Goal: Transaction & Acquisition: Book appointment/travel/reservation

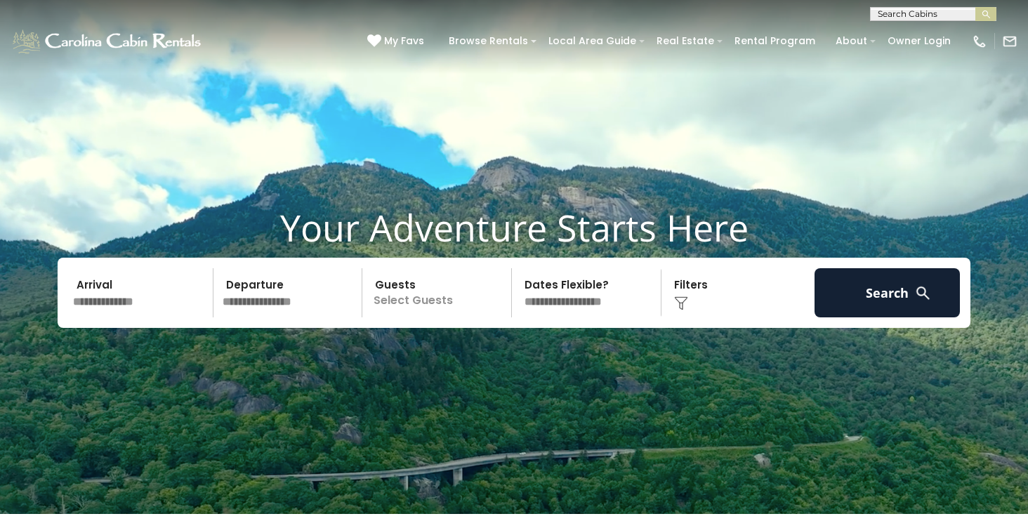
click at [453, 292] on p "Select Guests" at bounding box center [438, 292] width 145 height 49
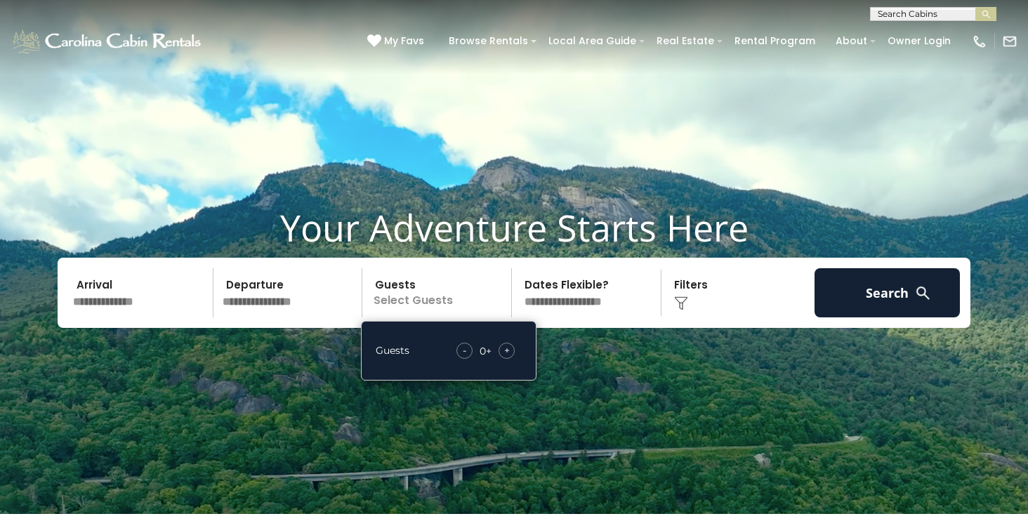
click at [512, 359] on div "+" at bounding box center [506, 351] width 16 height 16
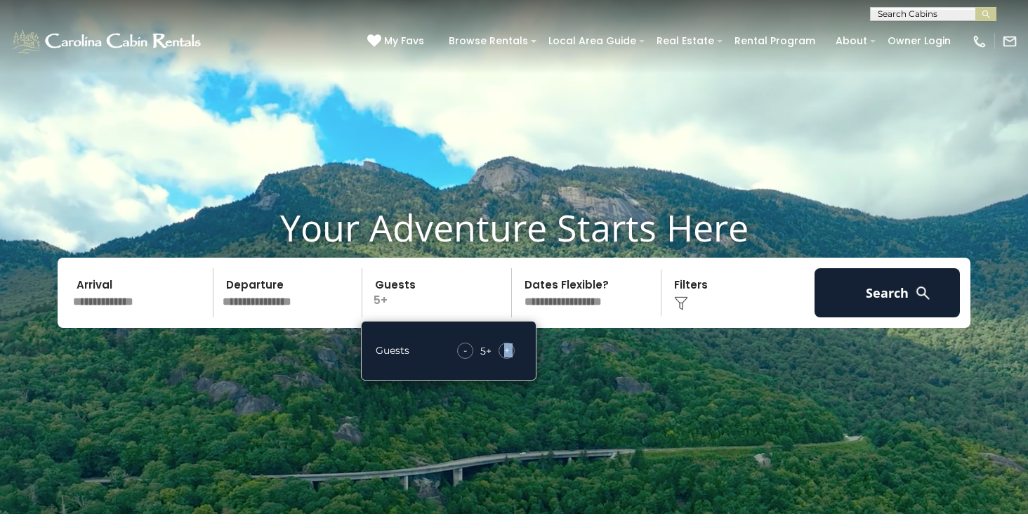
click at [512, 359] on div "+" at bounding box center [506, 351] width 16 height 16
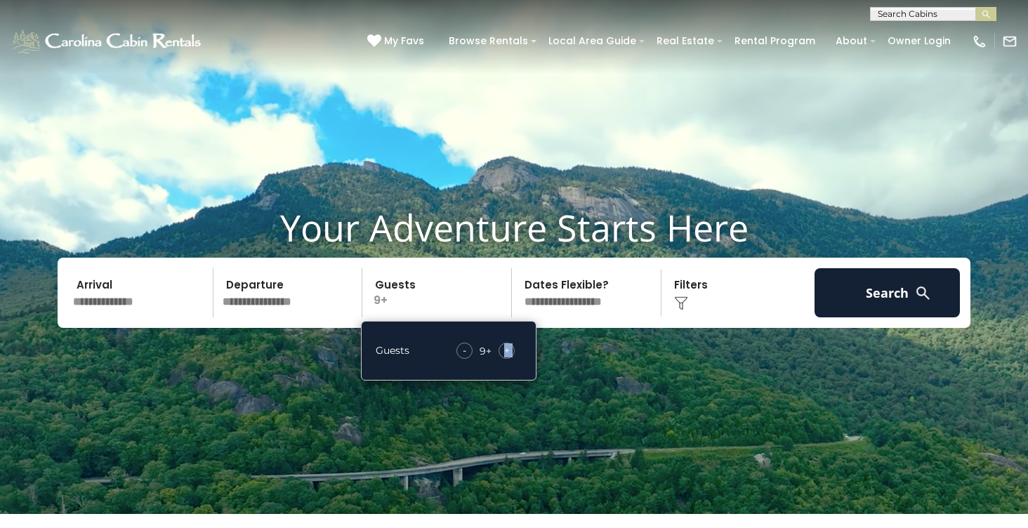
click at [512, 359] on div "+" at bounding box center [506, 351] width 16 height 16
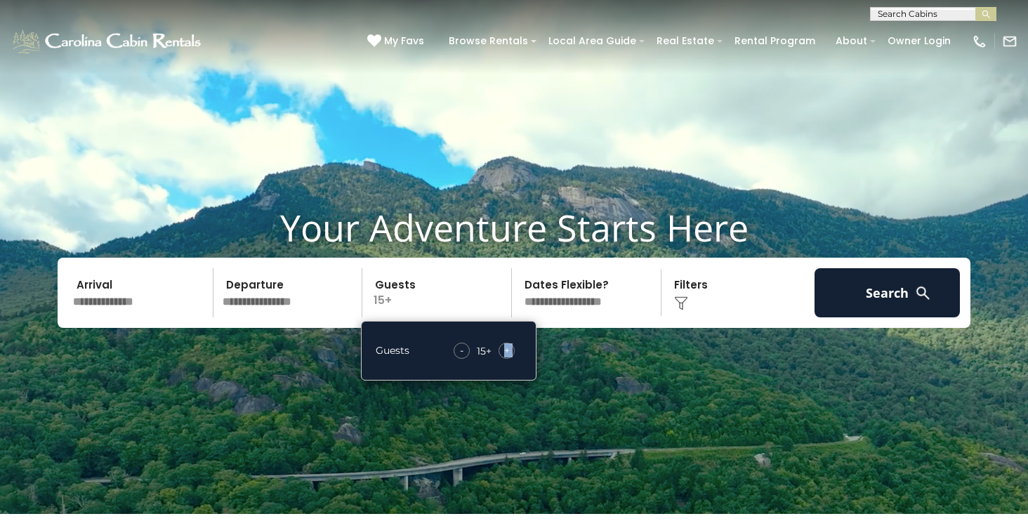
click at [512, 359] on div "+" at bounding box center [506, 351] width 16 height 16
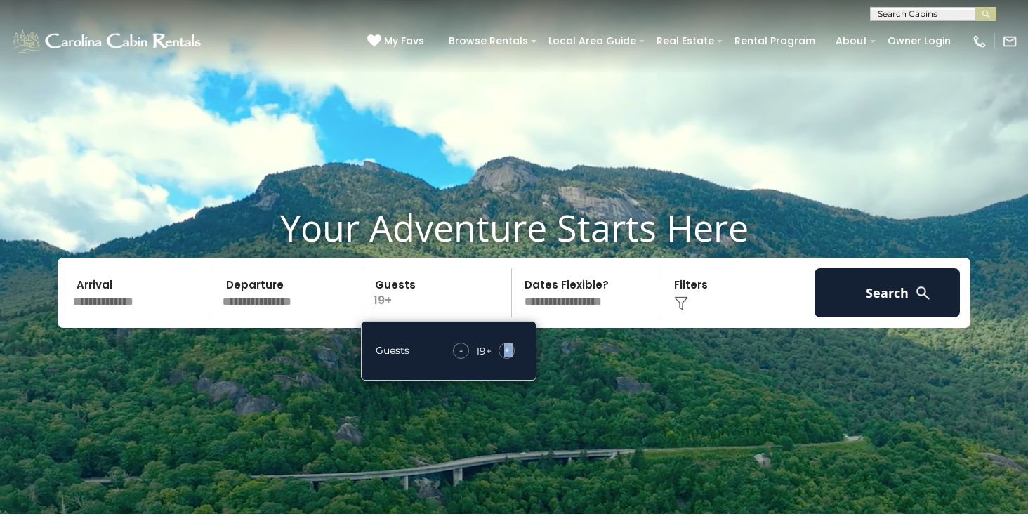
click at [512, 359] on div "+" at bounding box center [506, 351] width 16 height 16
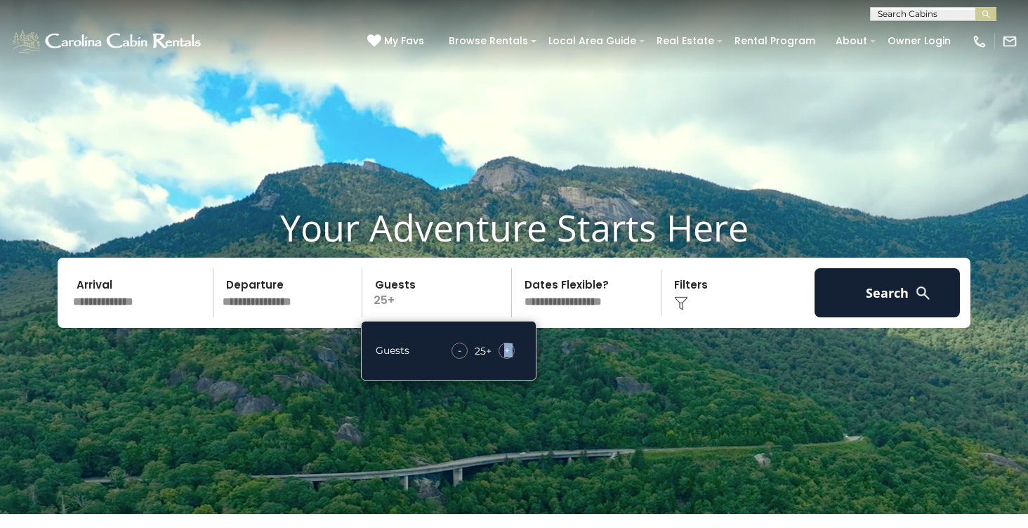
click at [512, 359] on div "+" at bounding box center [506, 351] width 16 height 16
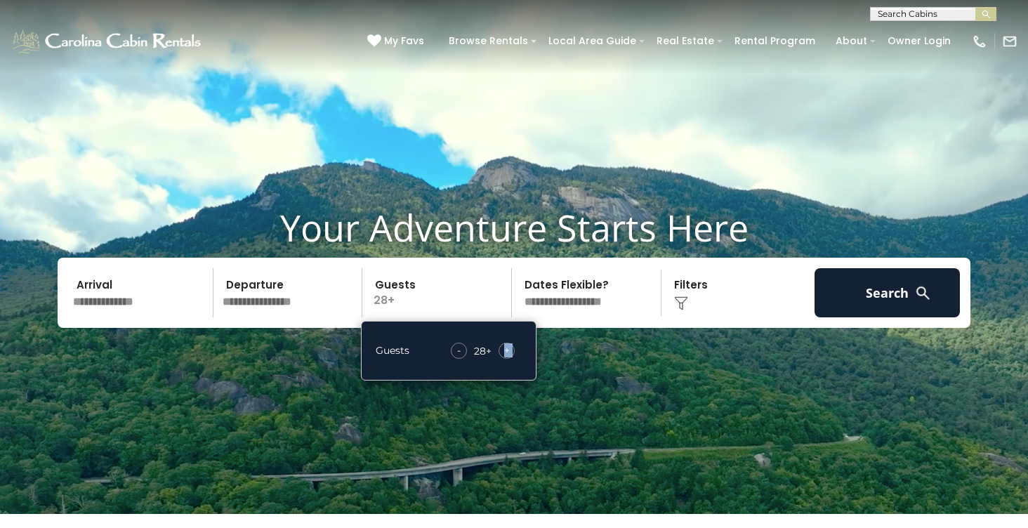
click at [512, 359] on div "+" at bounding box center [506, 351] width 16 height 16
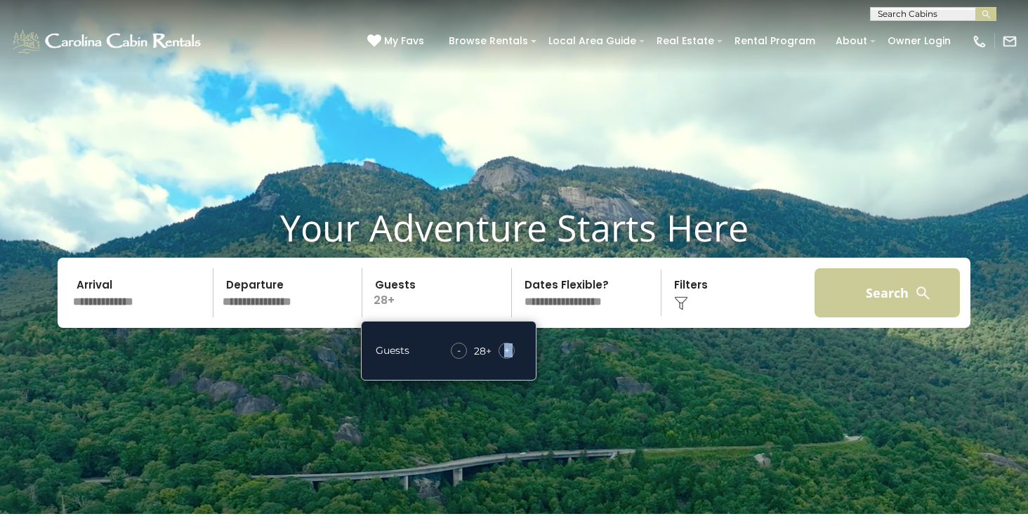
click at [897, 303] on button "Search" at bounding box center [886, 292] width 145 height 49
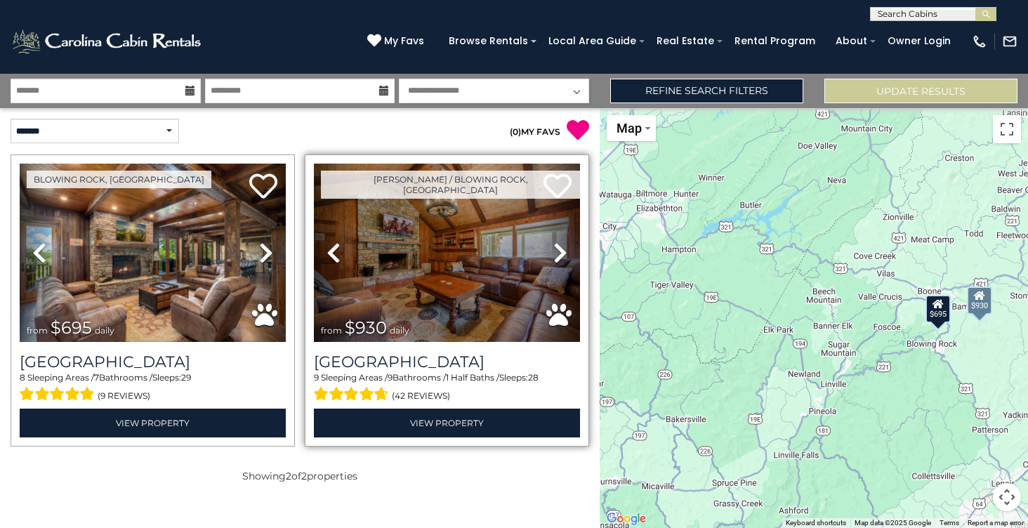
click at [439, 234] on img at bounding box center [447, 253] width 266 height 178
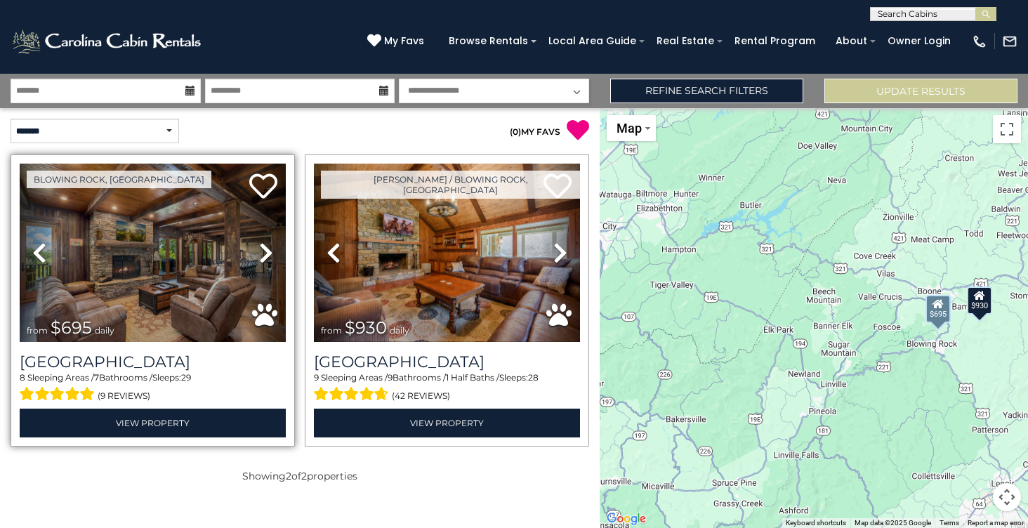
click at [108, 305] on img at bounding box center [153, 253] width 266 height 178
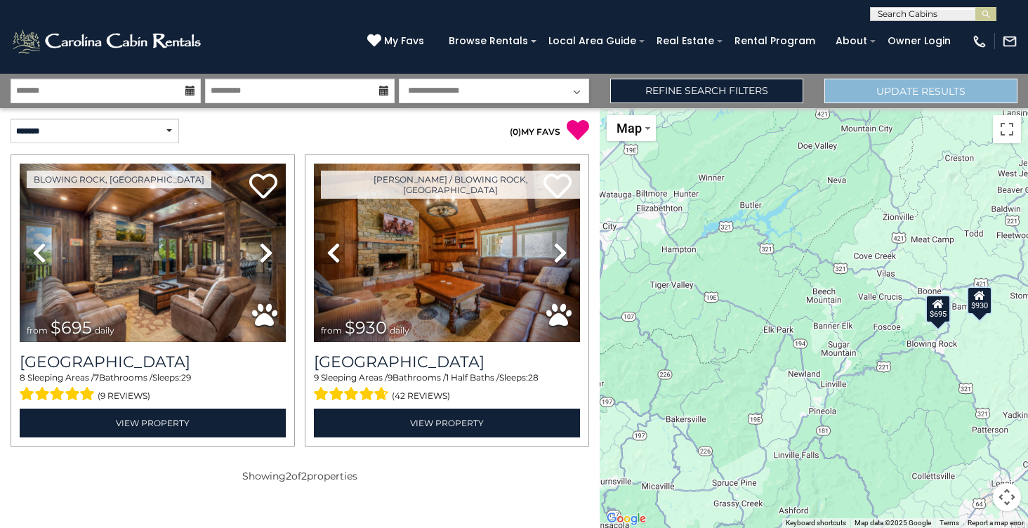
click at [932, 91] on button "Update Results" at bounding box center [920, 91] width 193 height 25
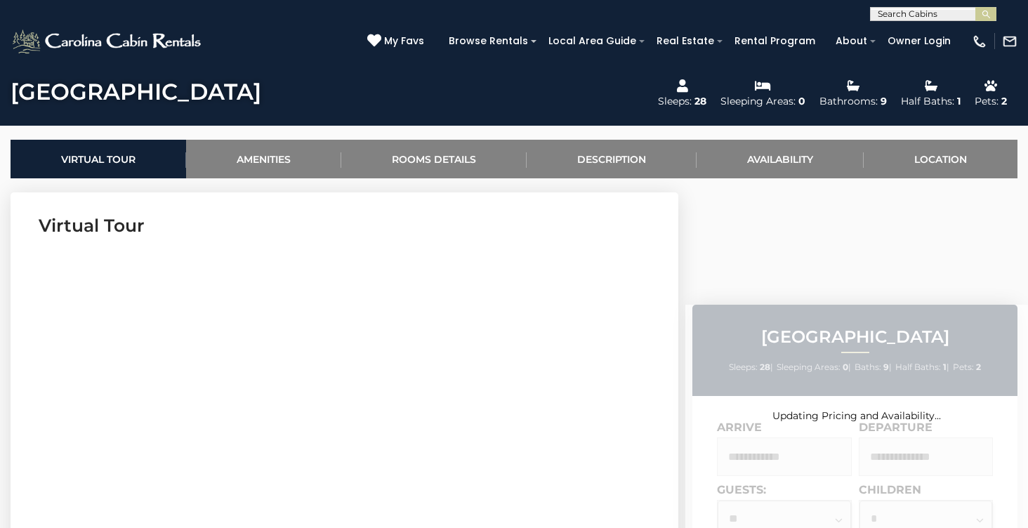
scroll to position [732, 0]
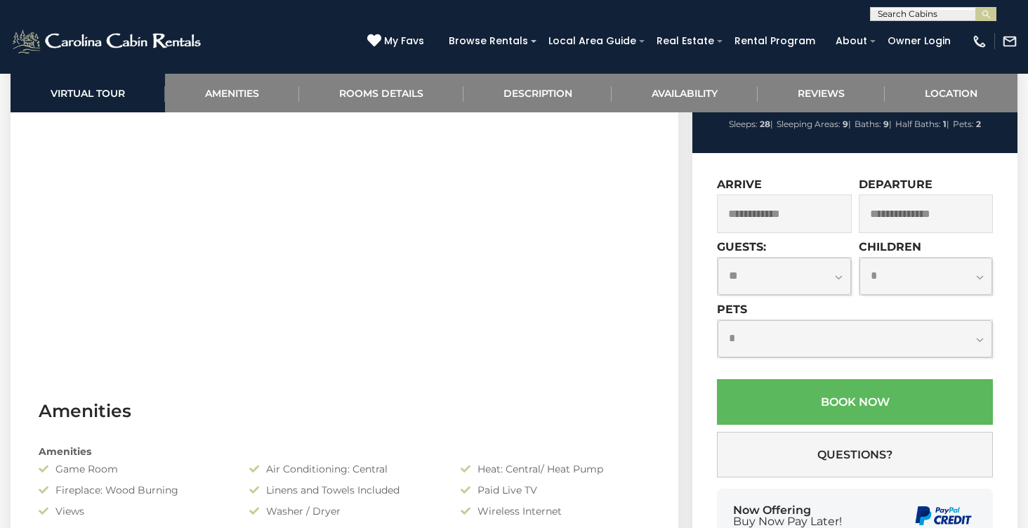
click at [765, 233] on input "text" at bounding box center [784, 213] width 135 height 39
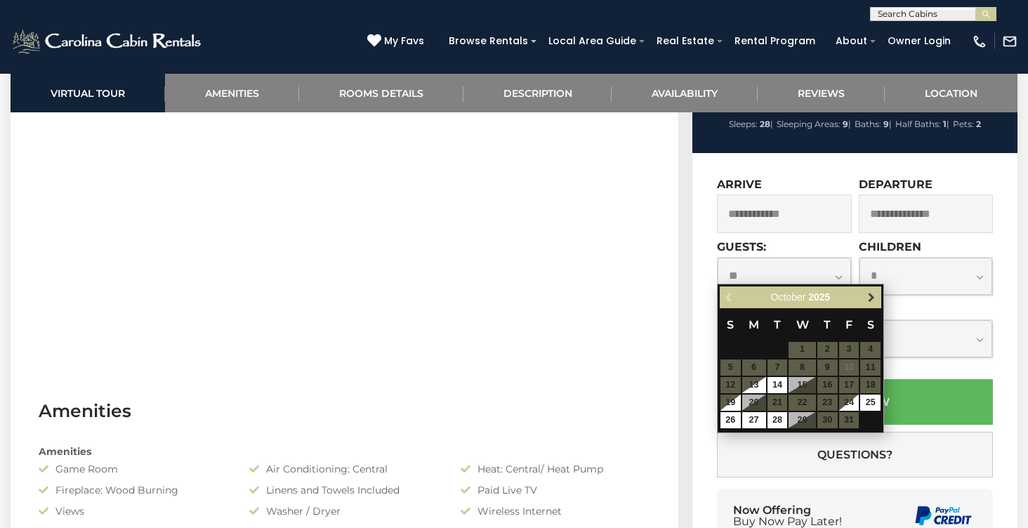
click at [867, 299] on span "Next" at bounding box center [870, 296] width 11 height 11
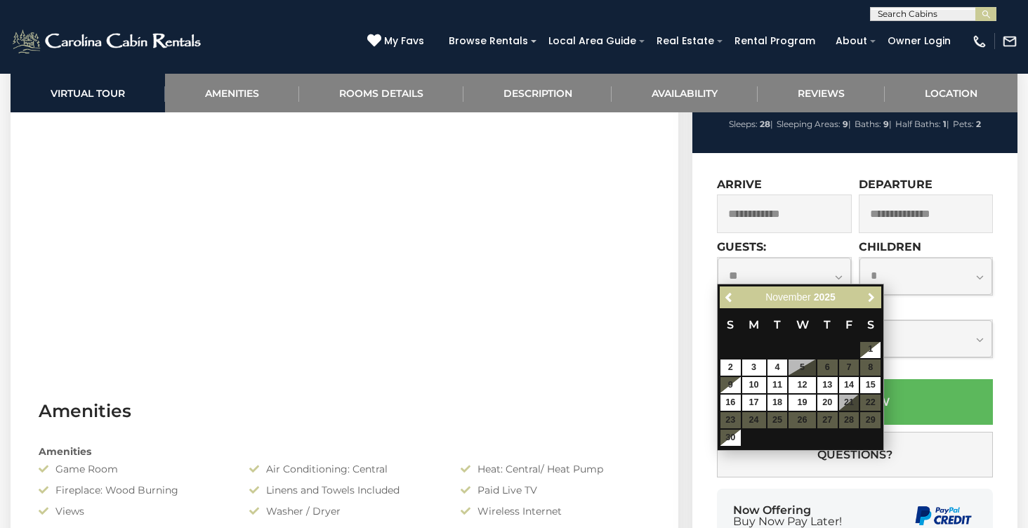
click at [867, 299] on span "Next" at bounding box center [870, 296] width 11 height 11
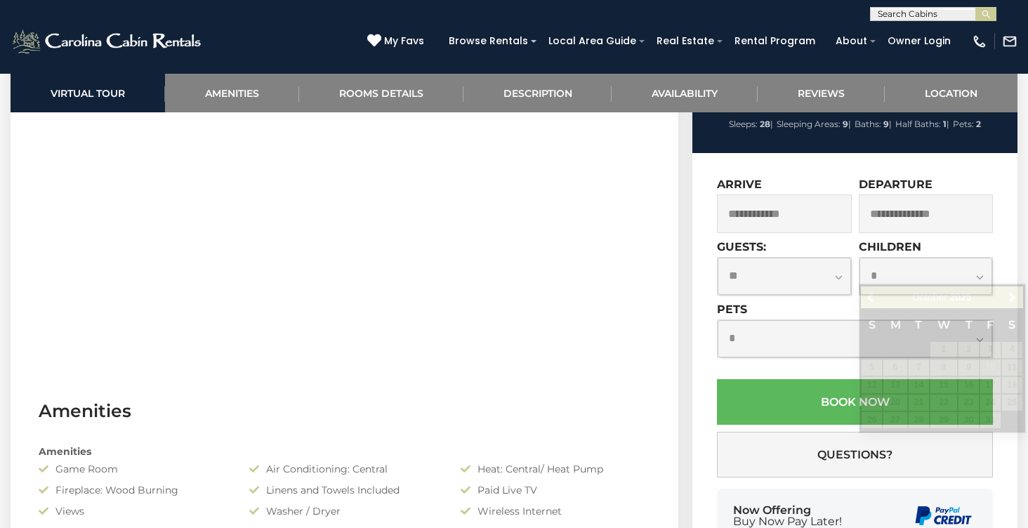
click at [918, 233] on input "text" at bounding box center [925, 213] width 135 height 39
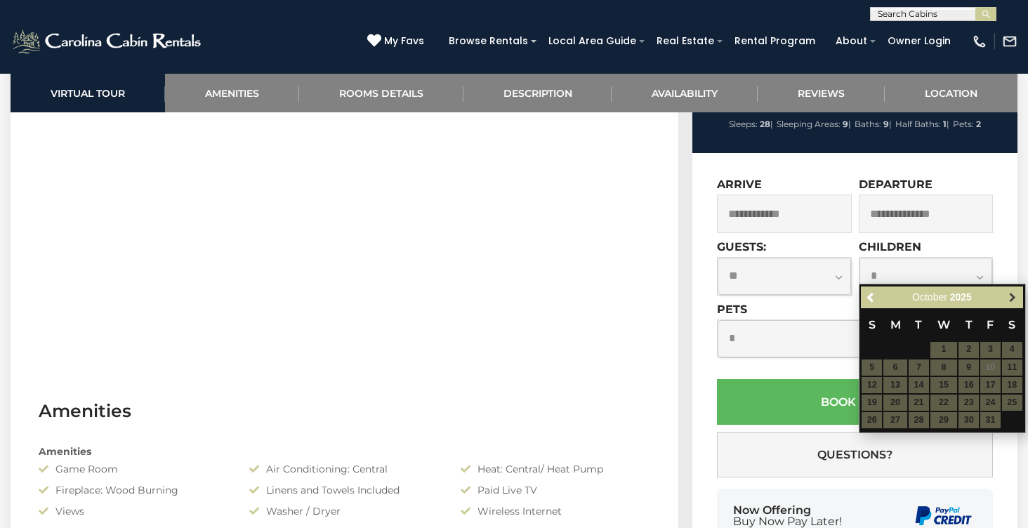
click at [1018, 298] on link "Next" at bounding box center [1013, 297] width 18 height 18
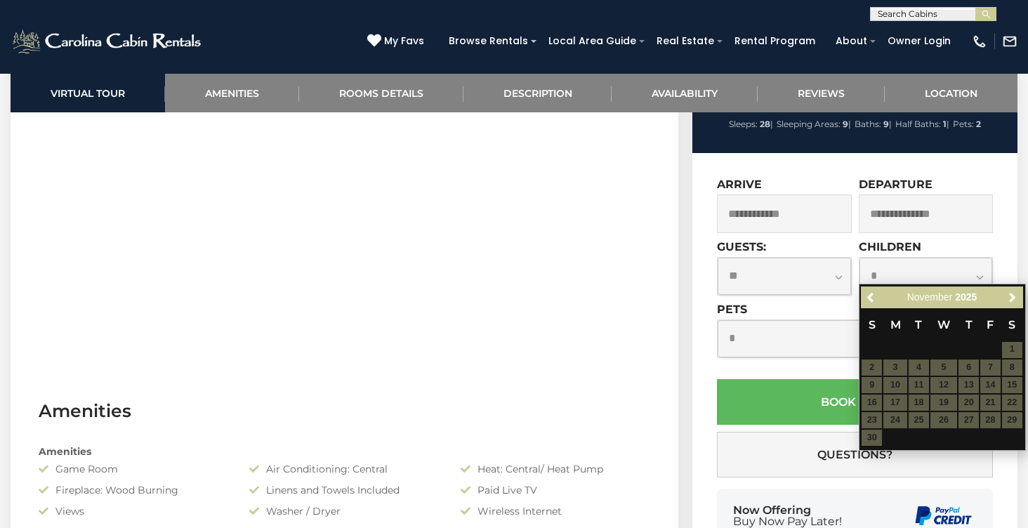
click at [1018, 298] on link "Next" at bounding box center [1013, 297] width 18 height 18
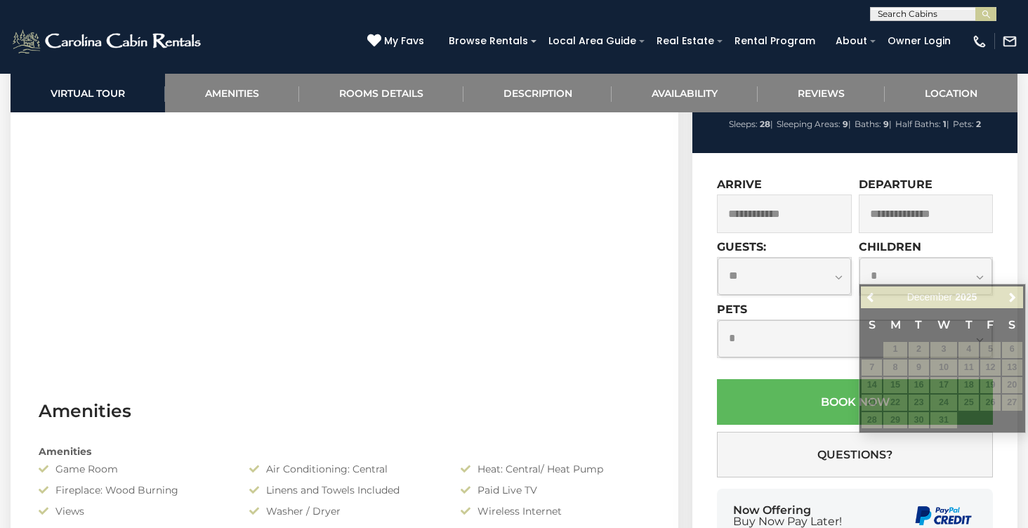
click at [833, 240] on div "Arrive" at bounding box center [786, 209] width 138 height 62
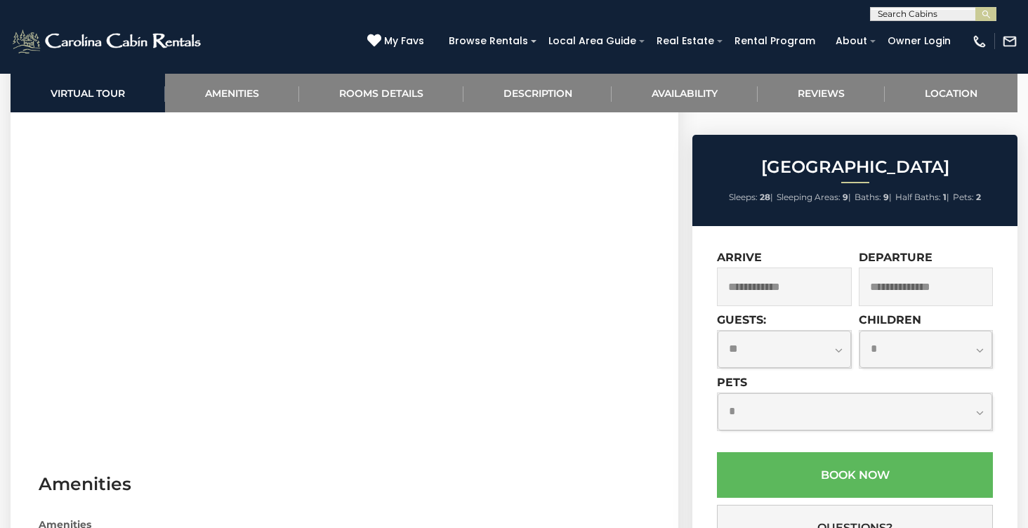
scroll to position [542, 0]
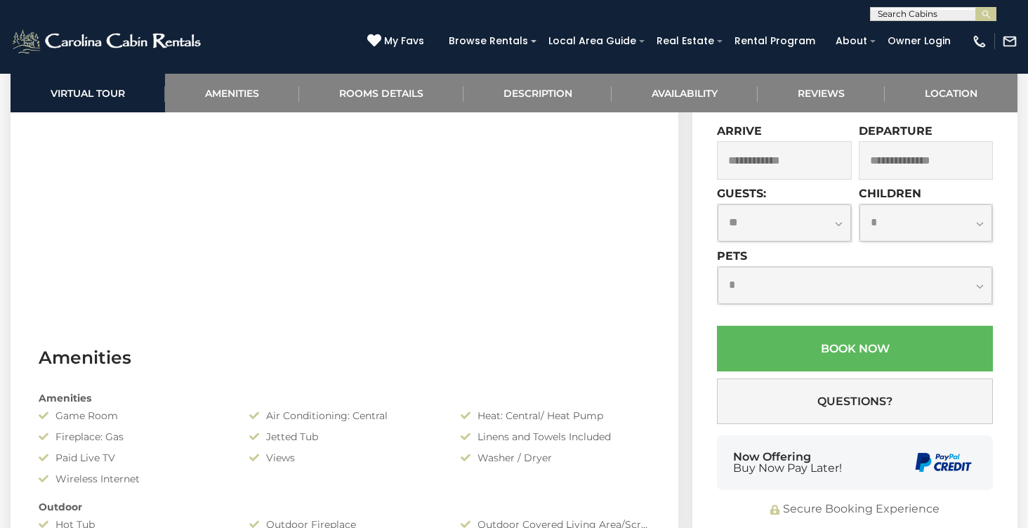
scroll to position [823, 0]
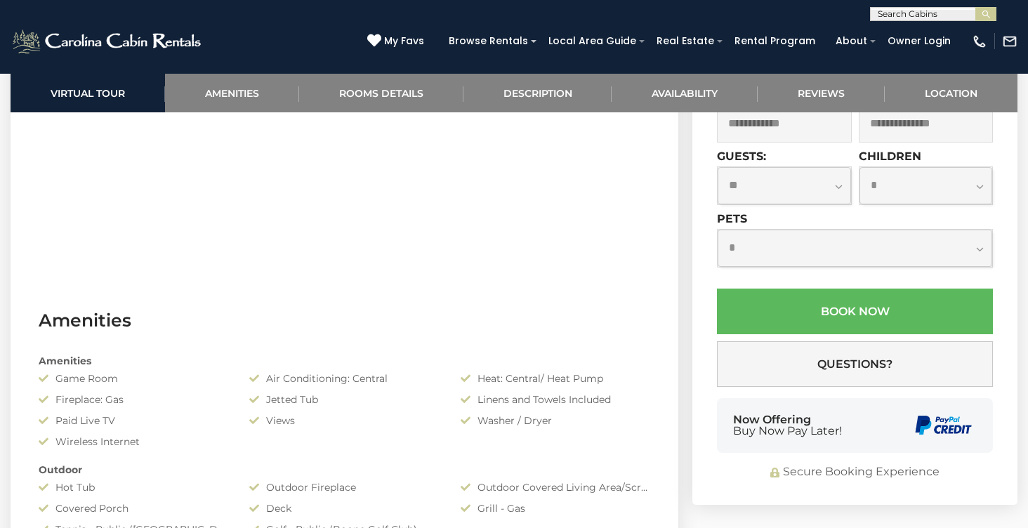
click at [799, 142] on input "text" at bounding box center [784, 123] width 135 height 39
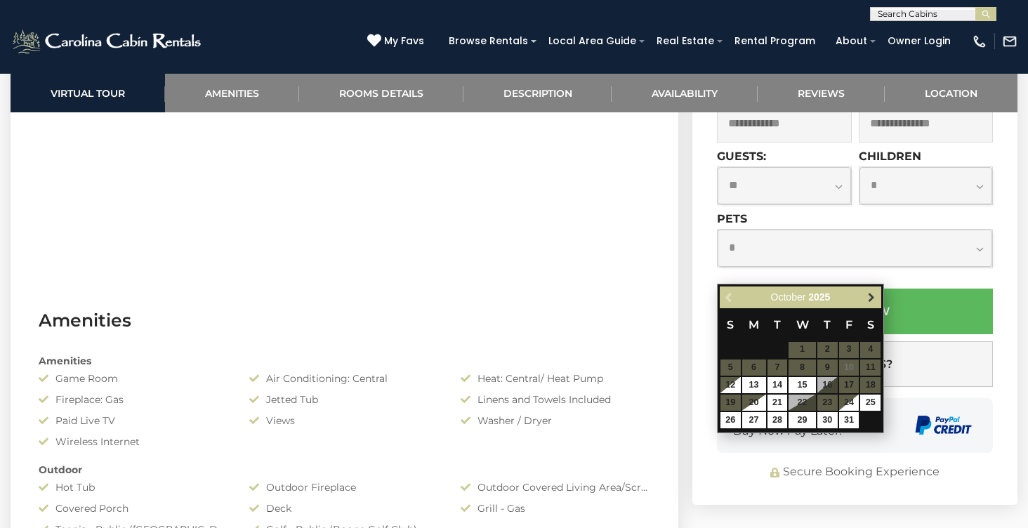
click at [862, 297] on link "Next" at bounding box center [871, 297] width 18 height 18
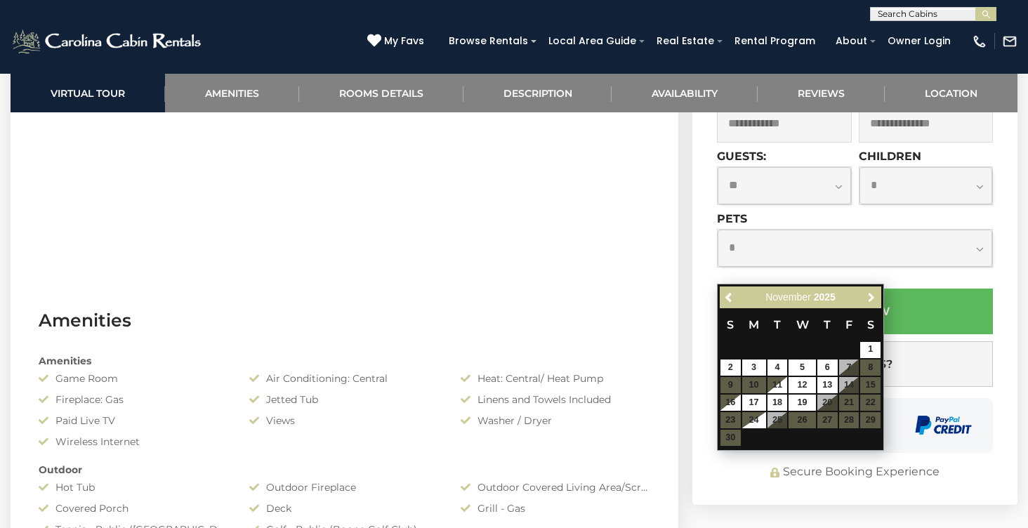
click at [862, 297] on link "Next" at bounding box center [871, 297] width 18 height 18
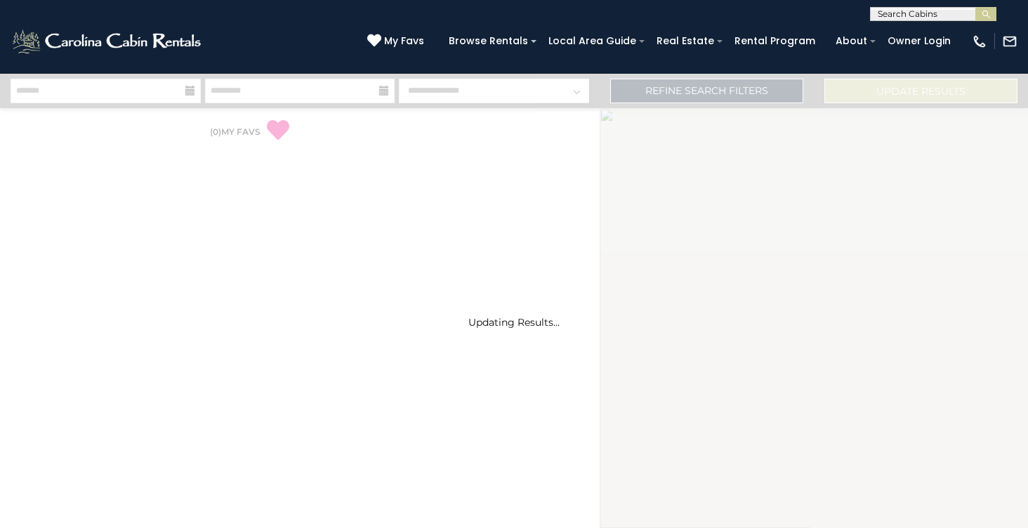
click at [766, 86] on div "Updating Results..." at bounding box center [514, 301] width 1028 height 454
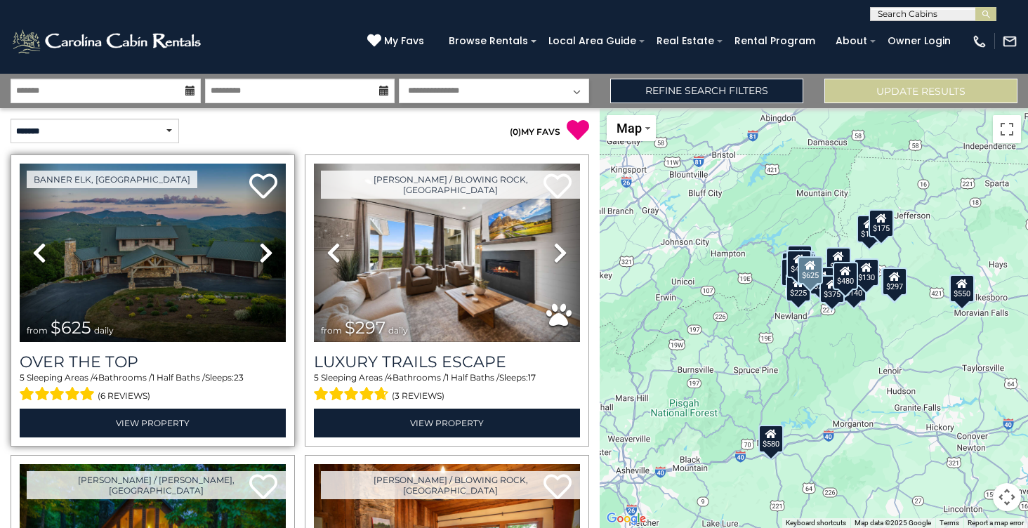
click at [237, 267] on img at bounding box center [153, 253] width 266 height 178
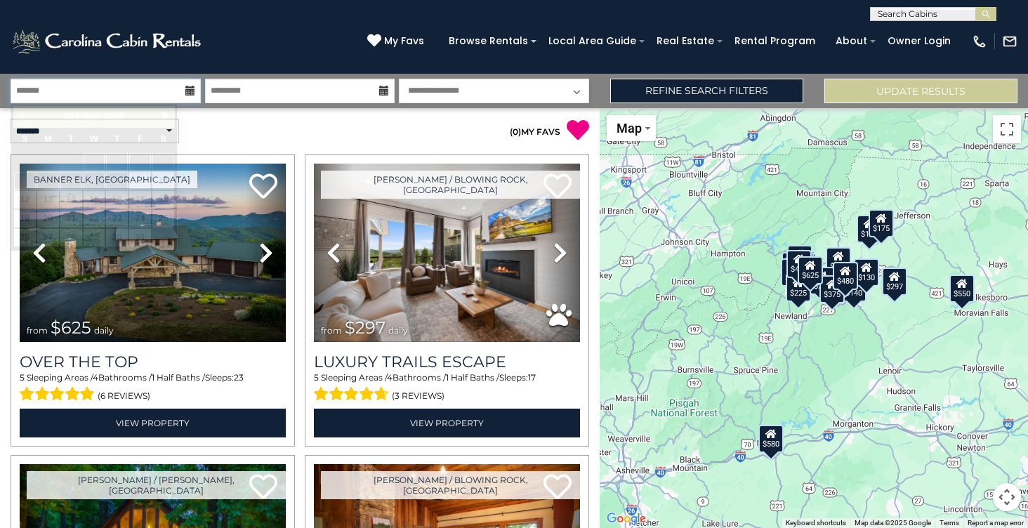
click at [171, 82] on input "text" at bounding box center [106, 91] width 190 height 25
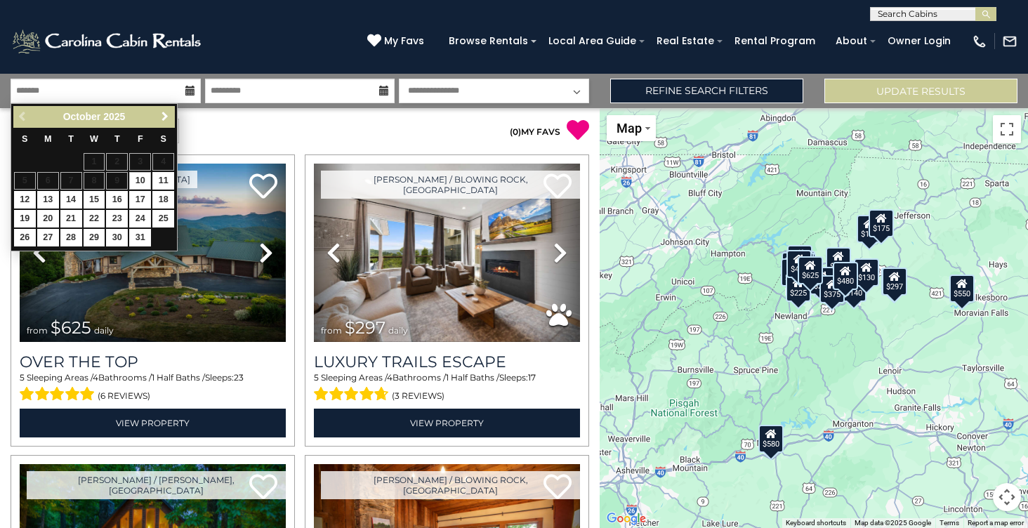
click at [164, 117] on span "Next" at bounding box center [164, 116] width 11 height 11
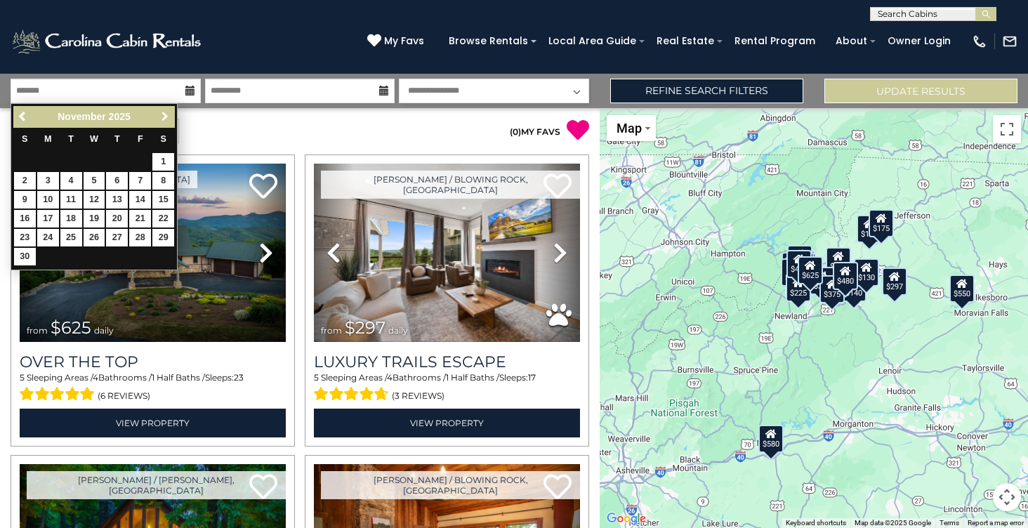
click at [164, 117] on span "Next" at bounding box center [164, 116] width 11 height 11
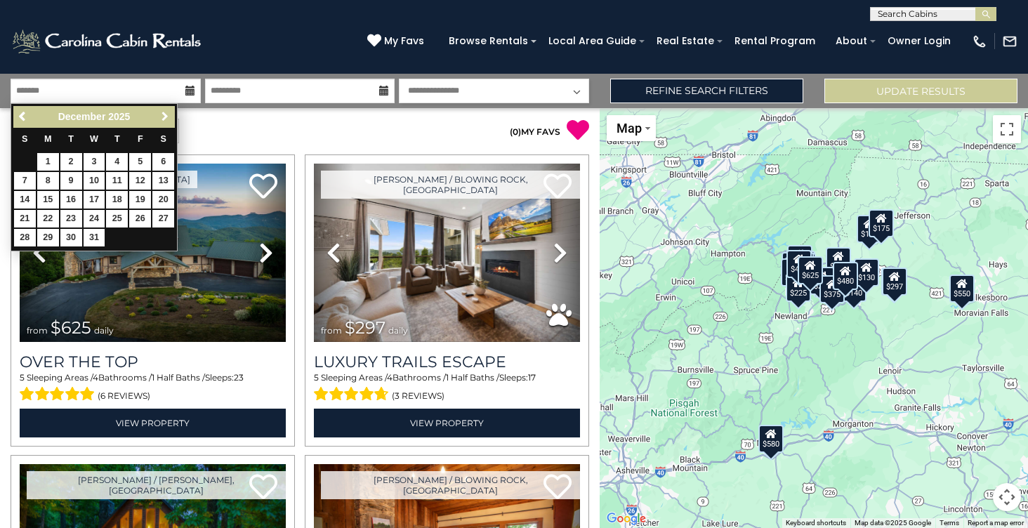
click at [164, 117] on span "Next" at bounding box center [164, 116] width 11 height 11
click at [32, 119] on link "Previous" at bounding box center [24, 117] width 18 height 18
click at [27, 119] on span "Previous" at bounding box center [23, 116] width 11 height 11
click at [137, 217] on link "26" at bounding box center [140, 219] width 22 height 18
type input "********"
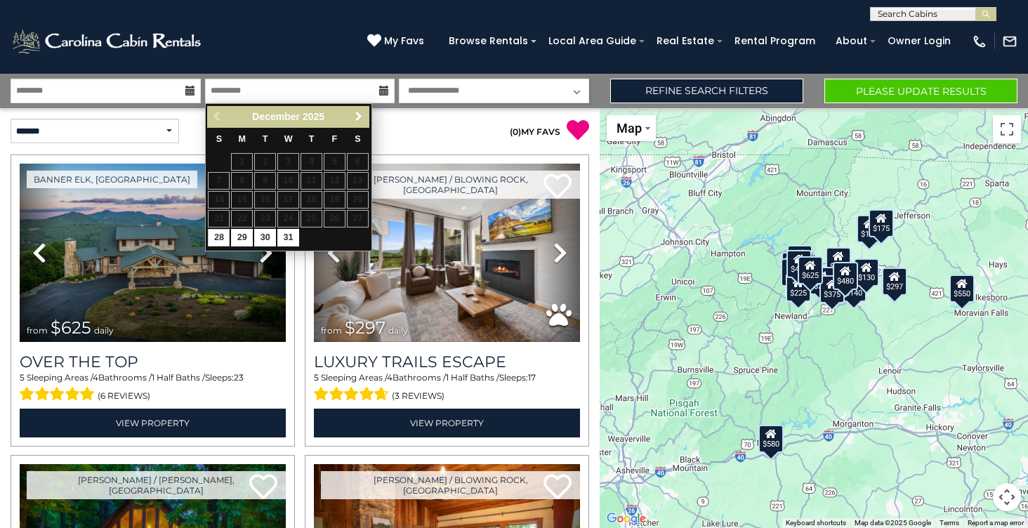
click at [355, 113] on span "Next" at bounding box center [358, 116] width 11 height 11
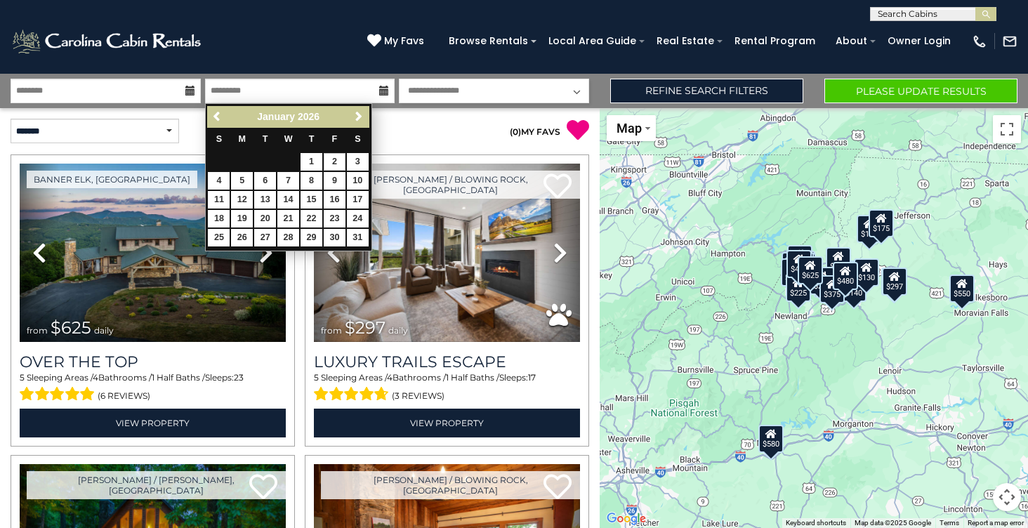
click at [328, 157] on link "2" at bounding box center [335, 162] width 22 height 18
type input "******"
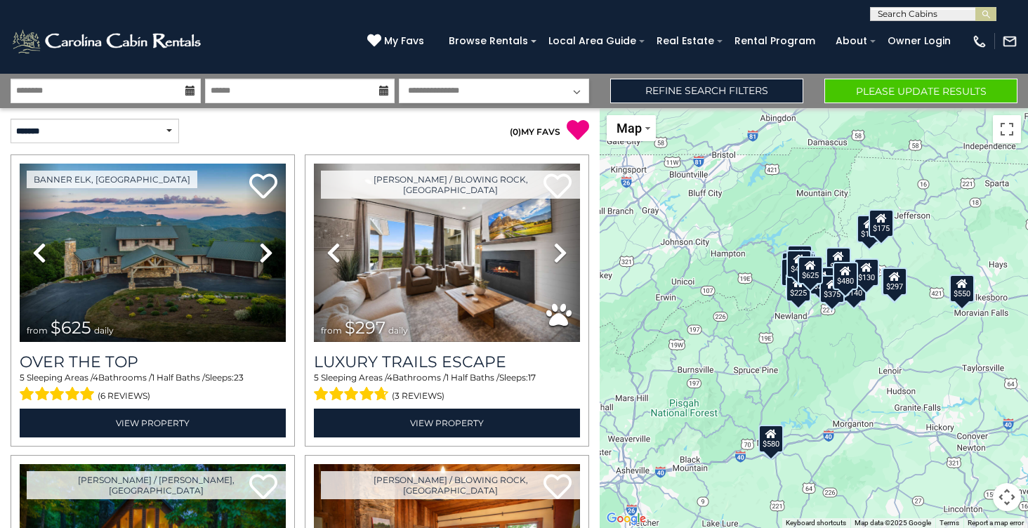
click at [906, 91] on button "Please Update Results" at bounding box center [920, 91] width 193 height 25
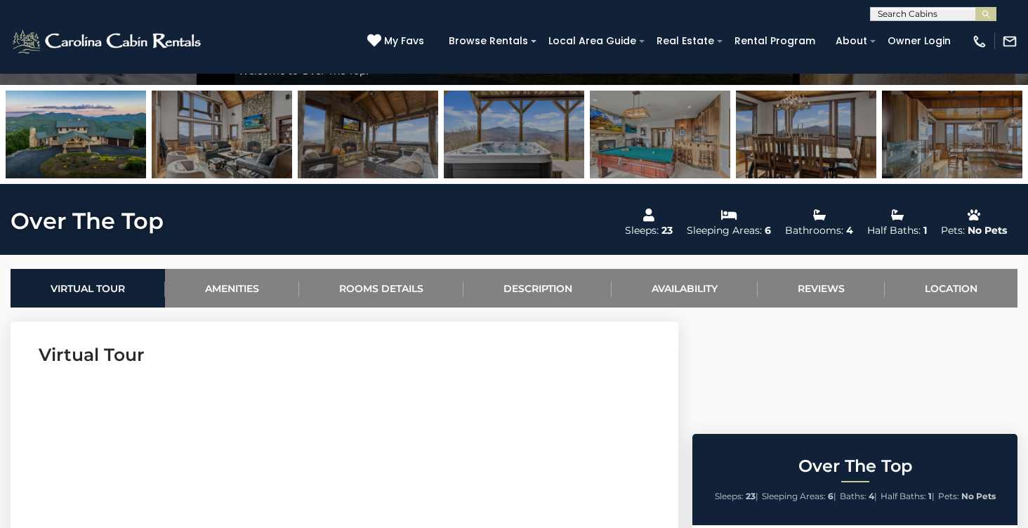
scroll to position [610, 0]
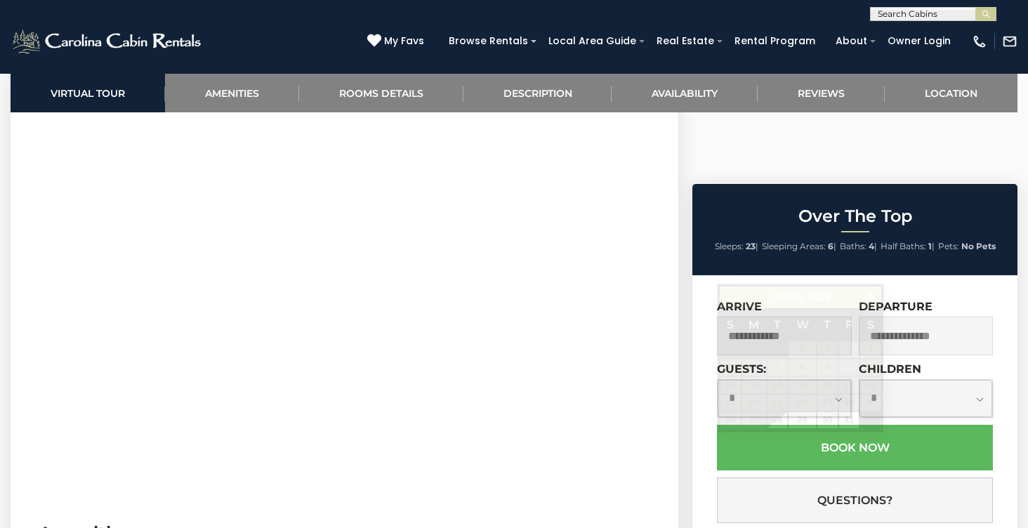
click at [763, 317] on input "text" at bounding box center [784, 336] width 135 height 39
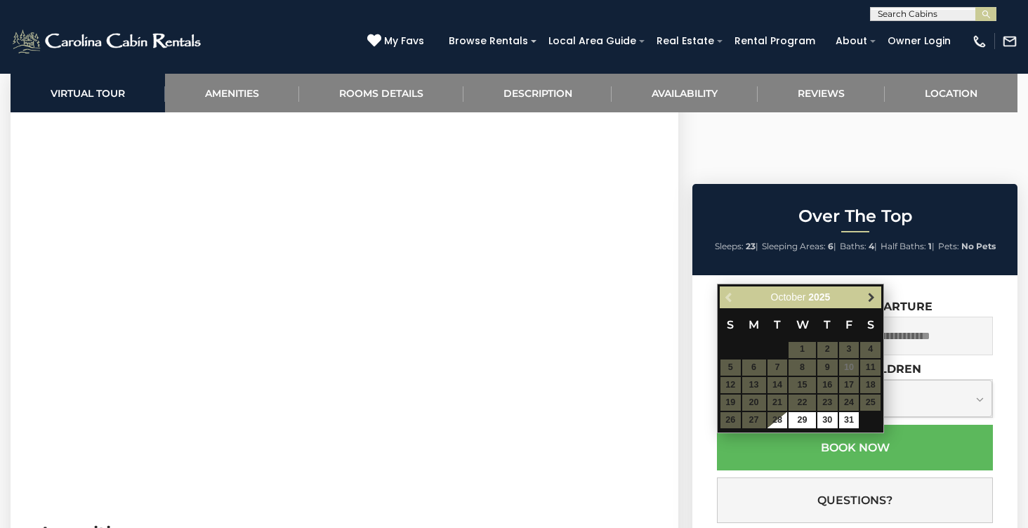
click at [873, 291] on span "Next" at bounding box center [870, 296] width 11 height 11
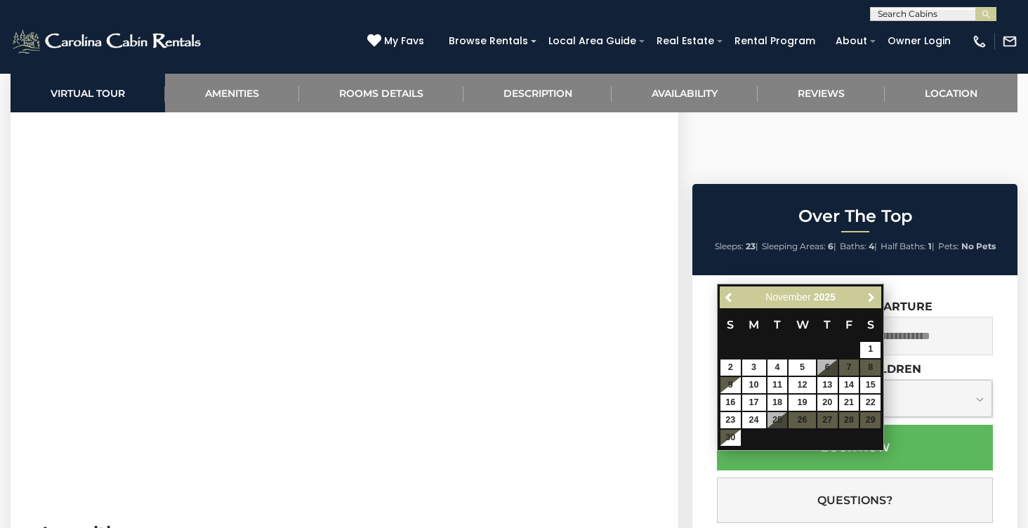
click at [873, 291] on span "Next" at bounding box center [870, 296] width 11 height 11
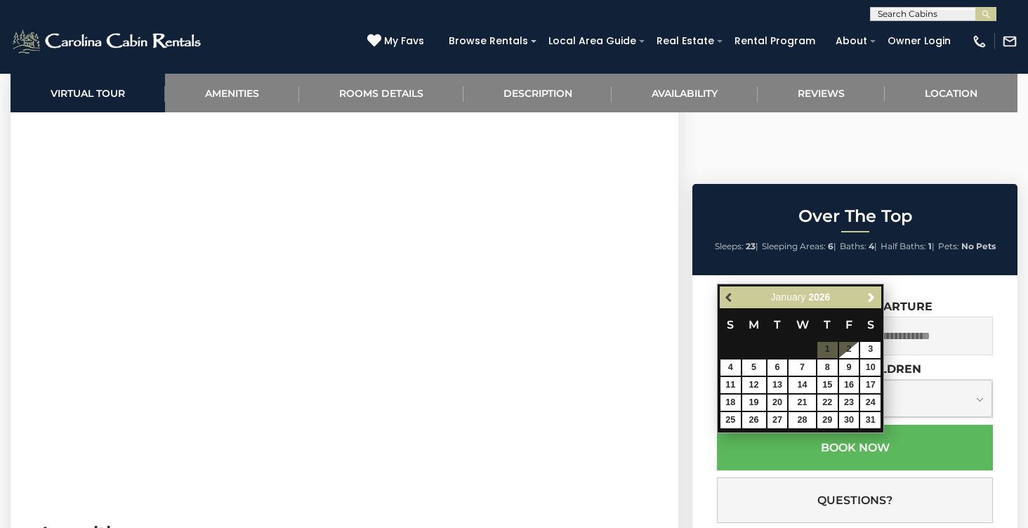
click at [726, 294] on span "Previous" at bounding box center [729, 296] width 11 height 11
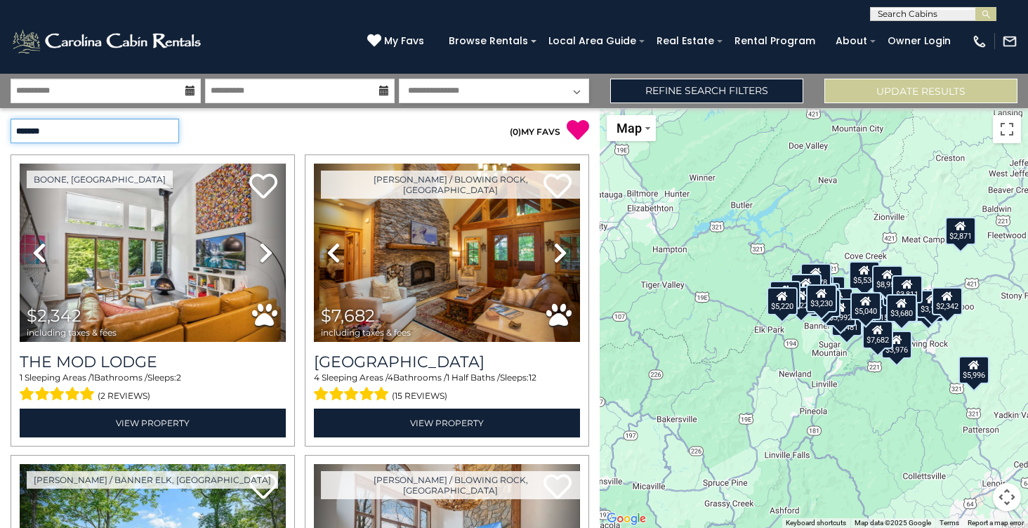
select select "**********"
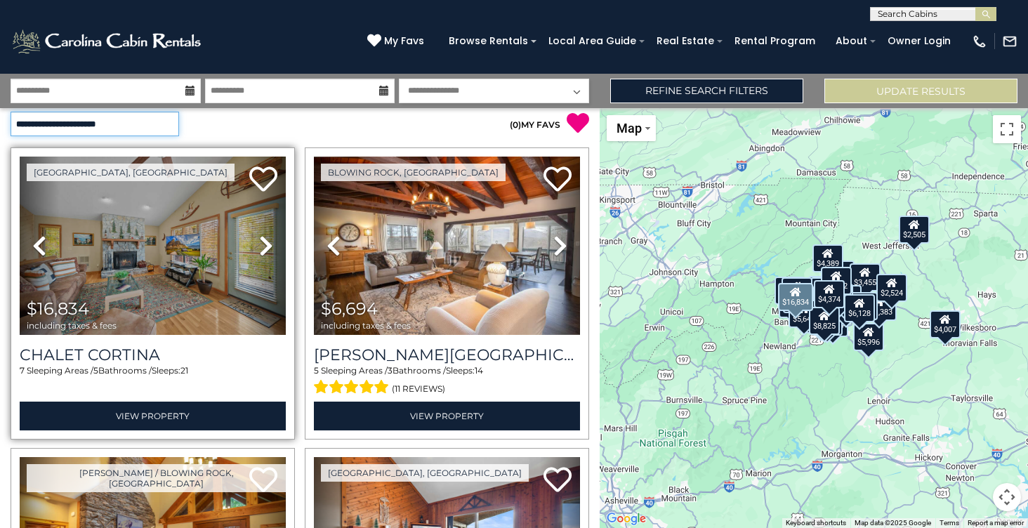
scroll to position [8, 0]
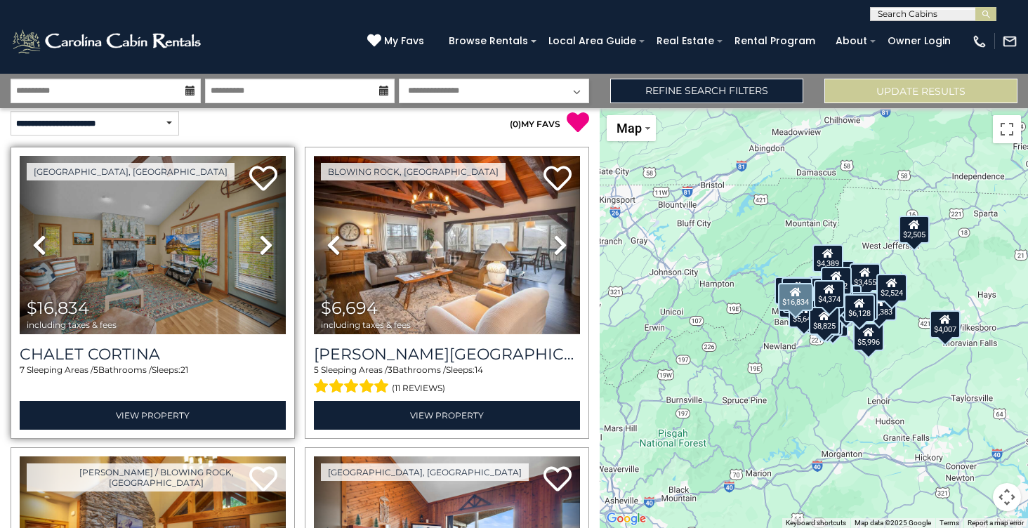
click at [166, 230] on img at bounding box center [153, 245] width 266 height 178
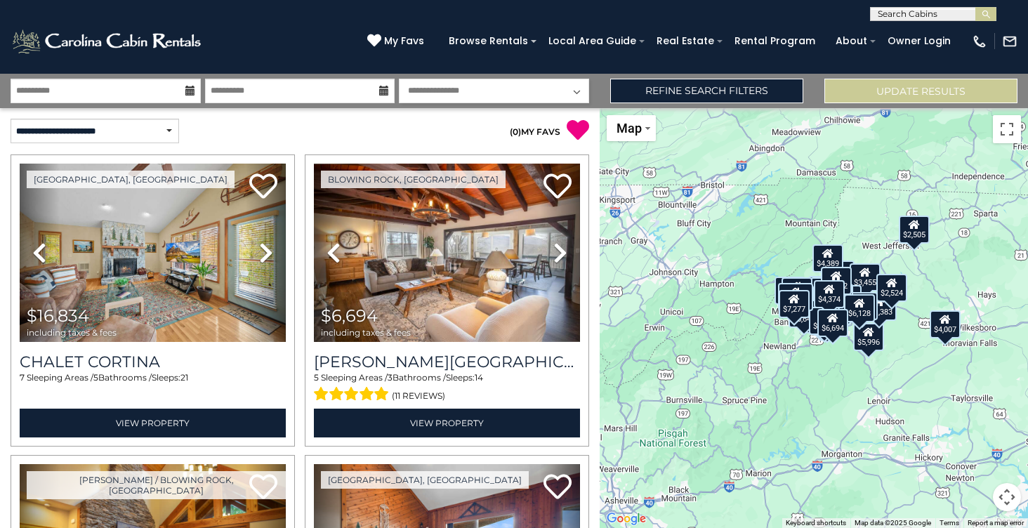
scroll to position [0, 0]
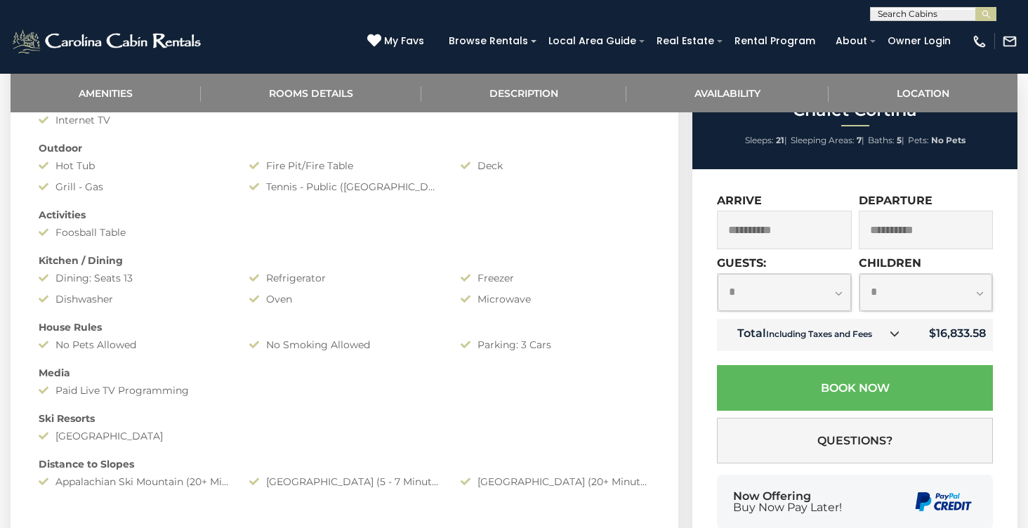
scroll to position [722, 0]
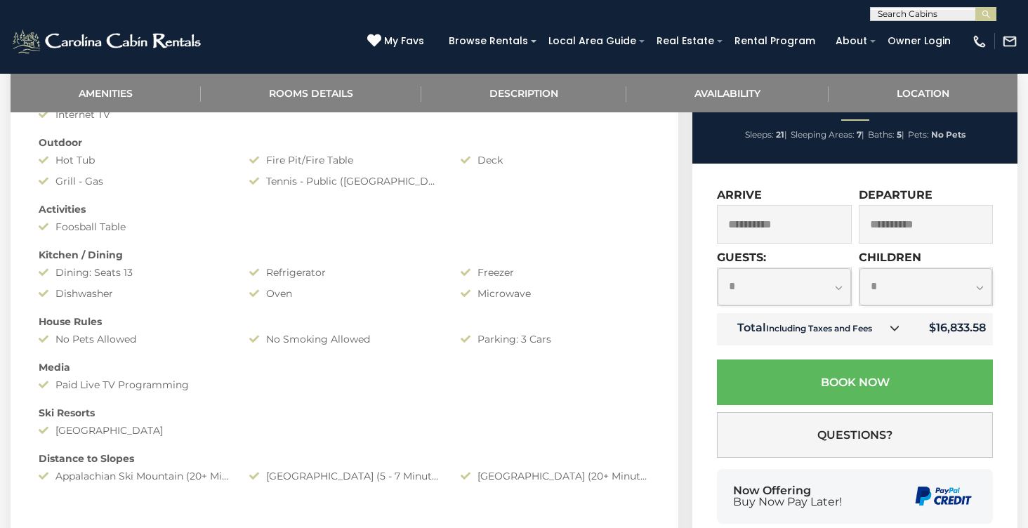
select select "**"
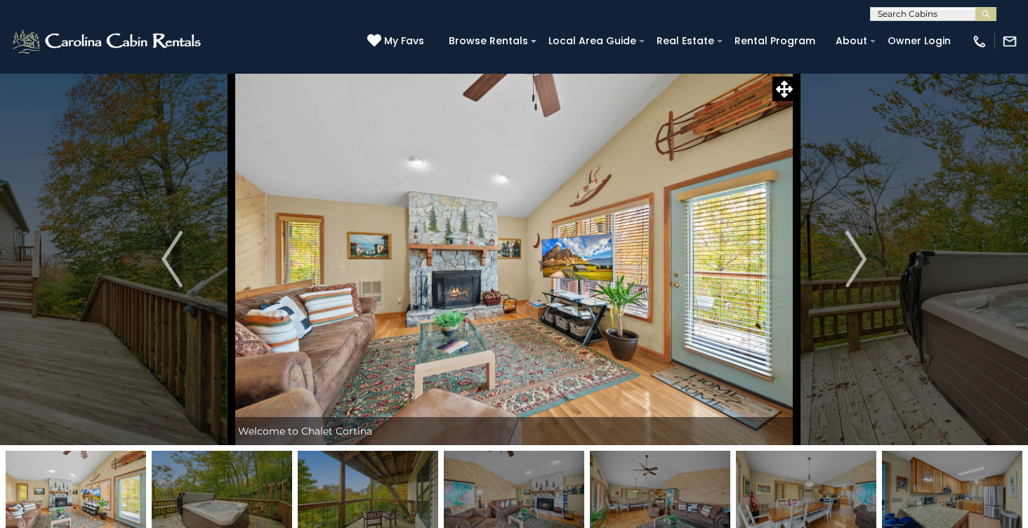
scroll to position [0, 0]
click at [780, 84] on icon at bounding box center [784, 89] width 17 height 17
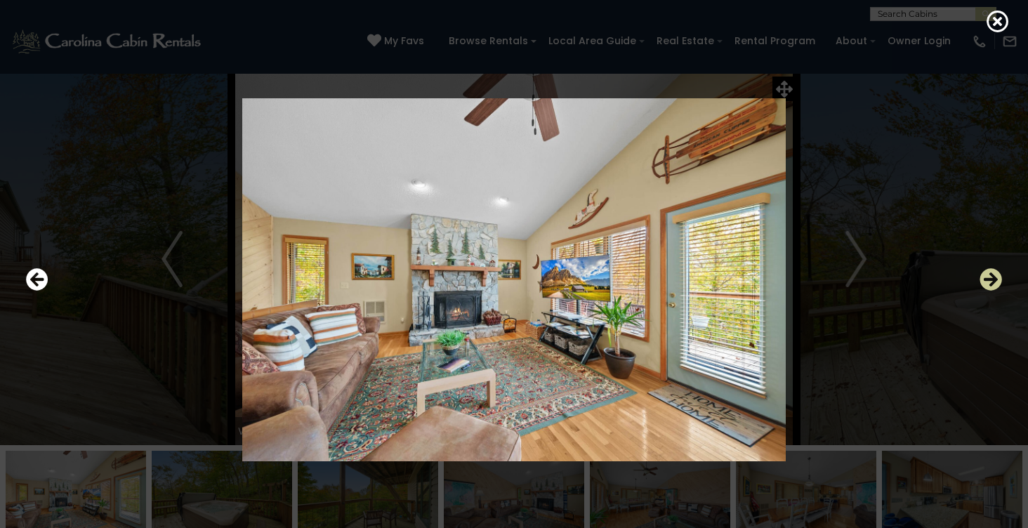
click at [991, 271] on icon "Next" at bounding box center [990, 279] width 22 height 22
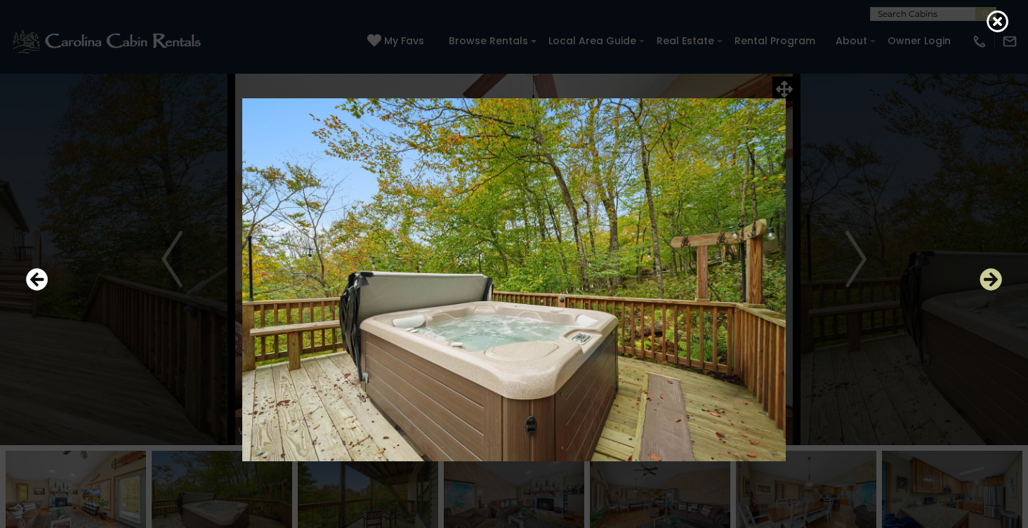
click at [990, 271] on icon "Next" at bounding box center [990, 279] width 22 height 22
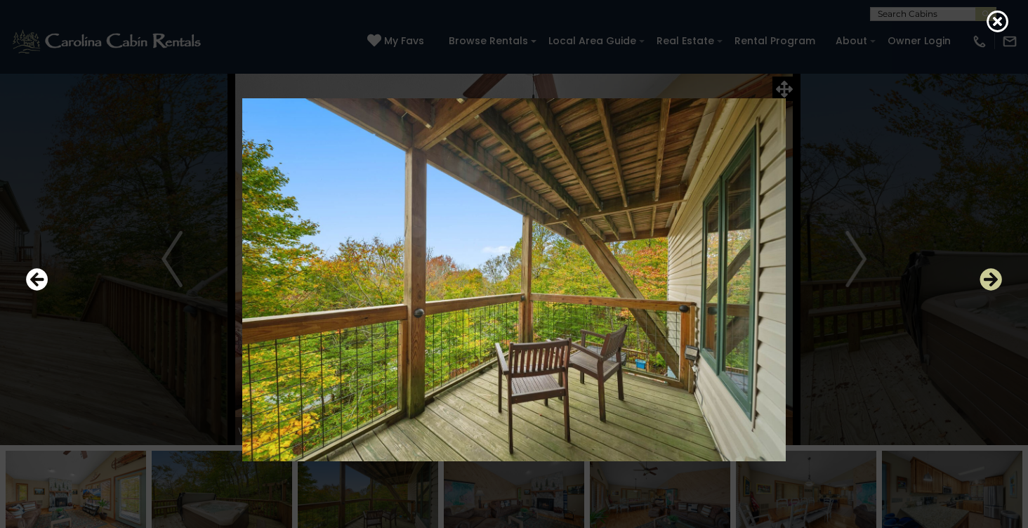
click at [990, 271] on icon "Next" at bounding box center [990, 279] width 22 height 22
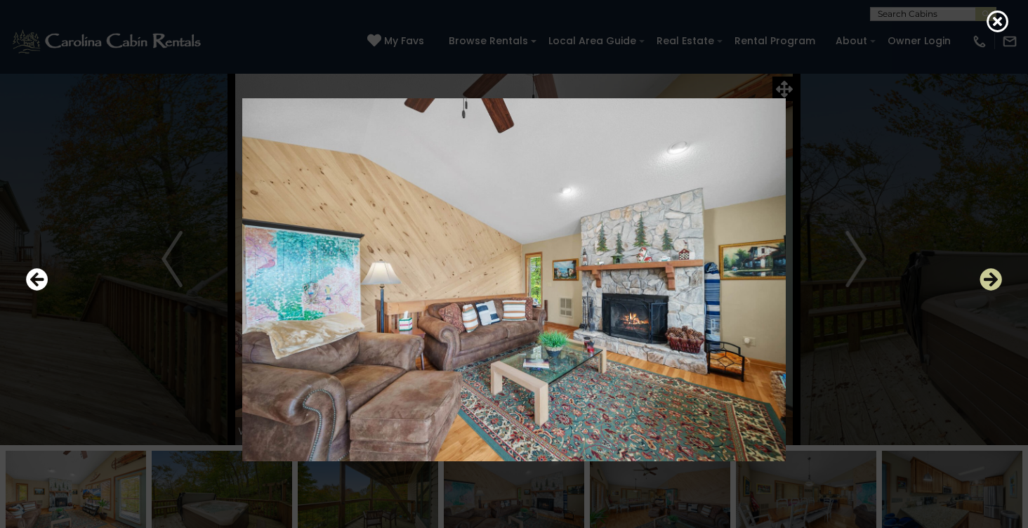
click at [990, 271] on icon "Next" at bounding box center [990, 279] width 22 height 22
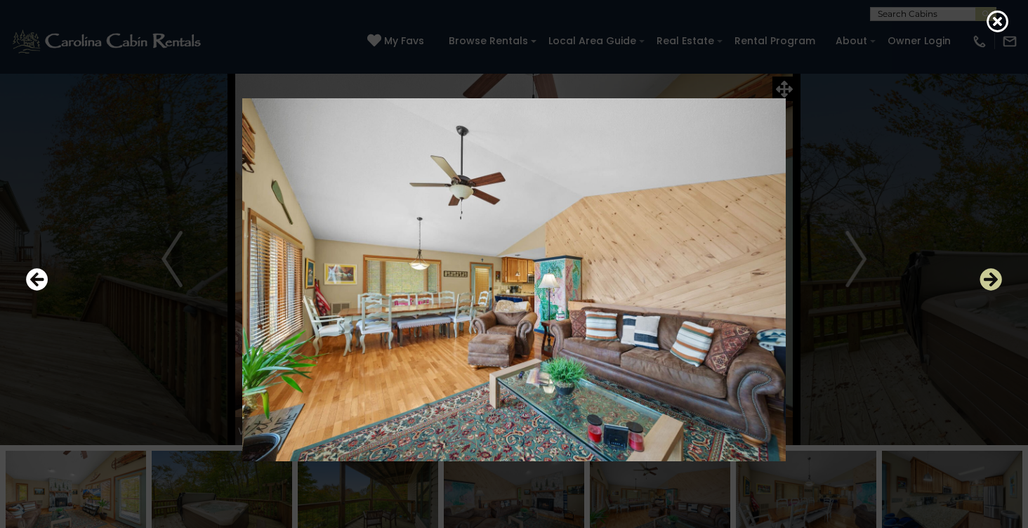
click at [990, 271] on icon "Next" at bounding box center [990, 279] width 22 height 22
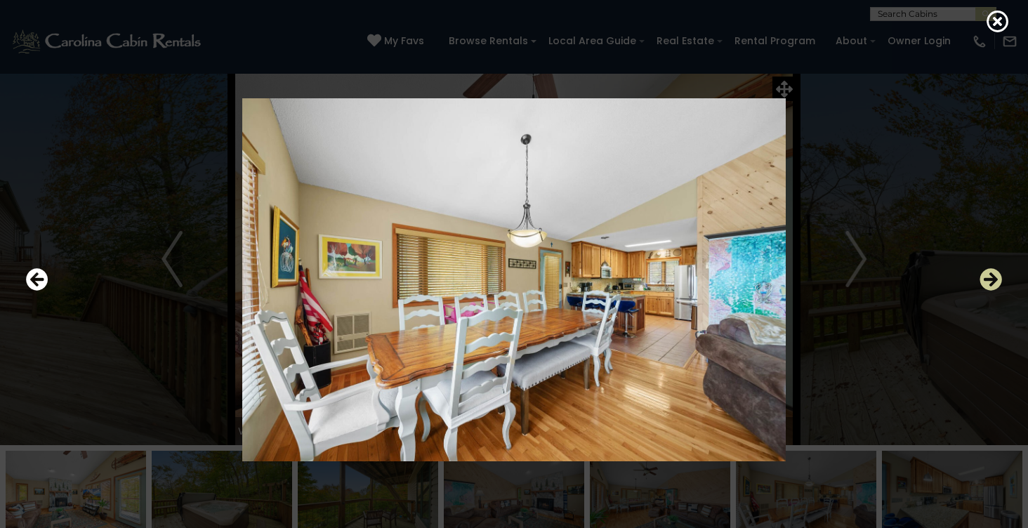
click at [991, 271] on icon "Next" at bounding box center [990, 279] width 22 height 22
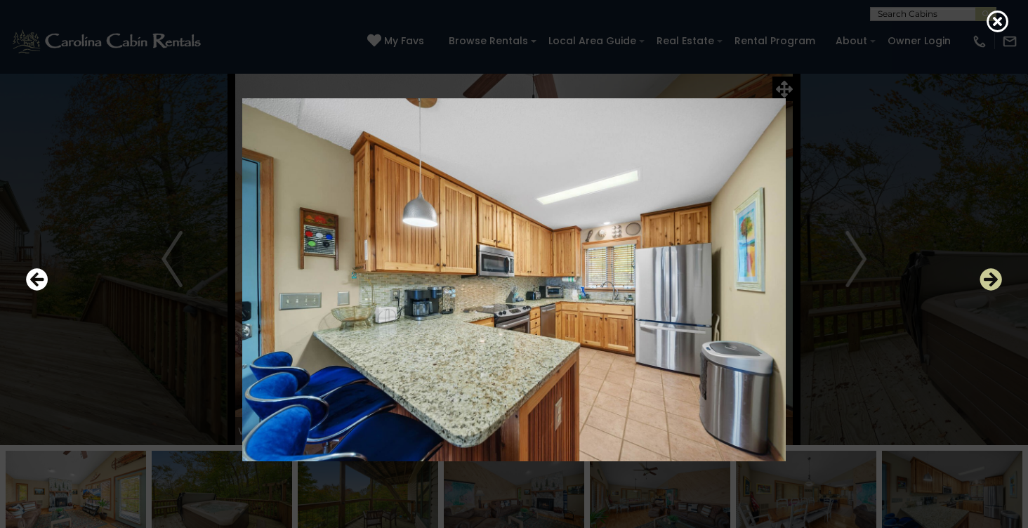
click at [991, 271] on icon "Next" at bounding box center [990, 279] width 22 height 22
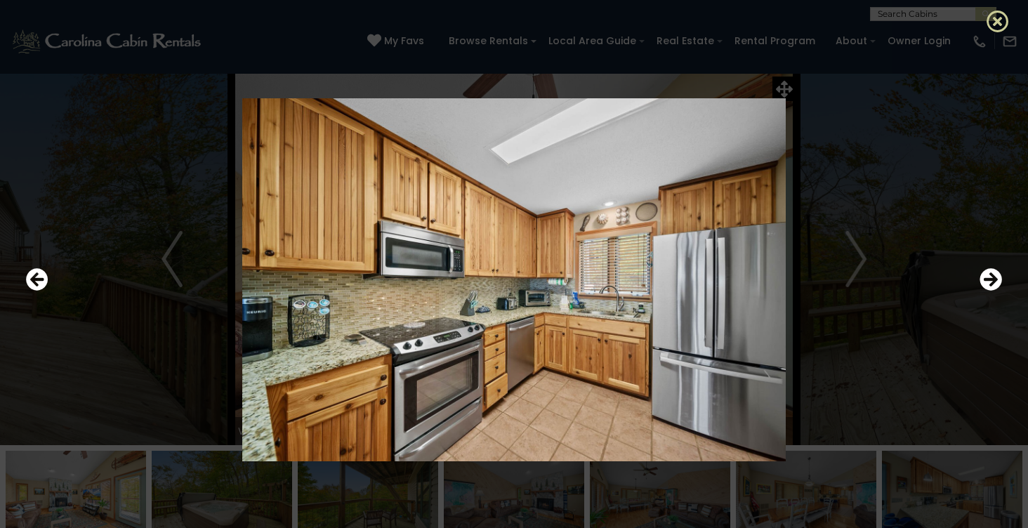
click at [997, 20] on icon at bounding box center [997, 21] width 22 height 22
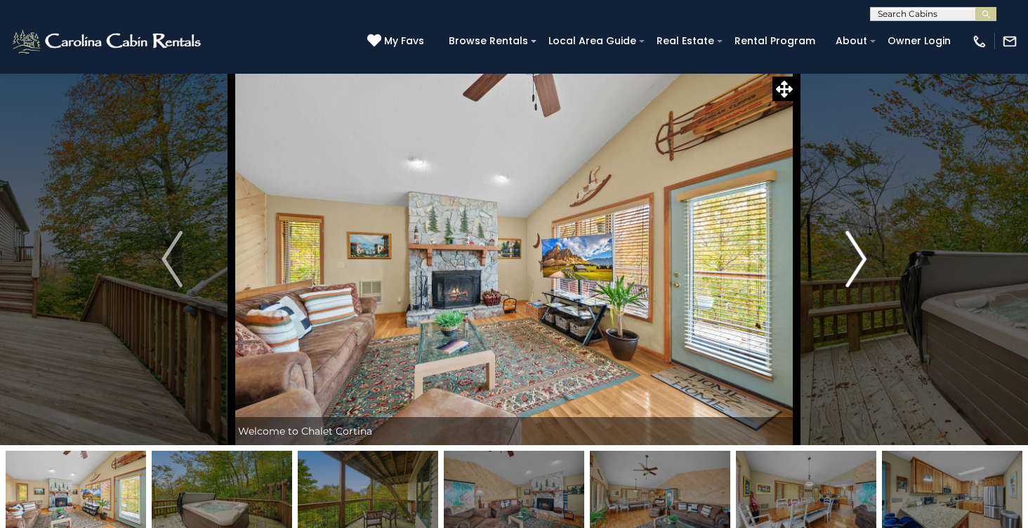
scroll to position [-1, 0]
click at [863, 249] on img "Next" at bounding box center [855, 259] width 21 height 56
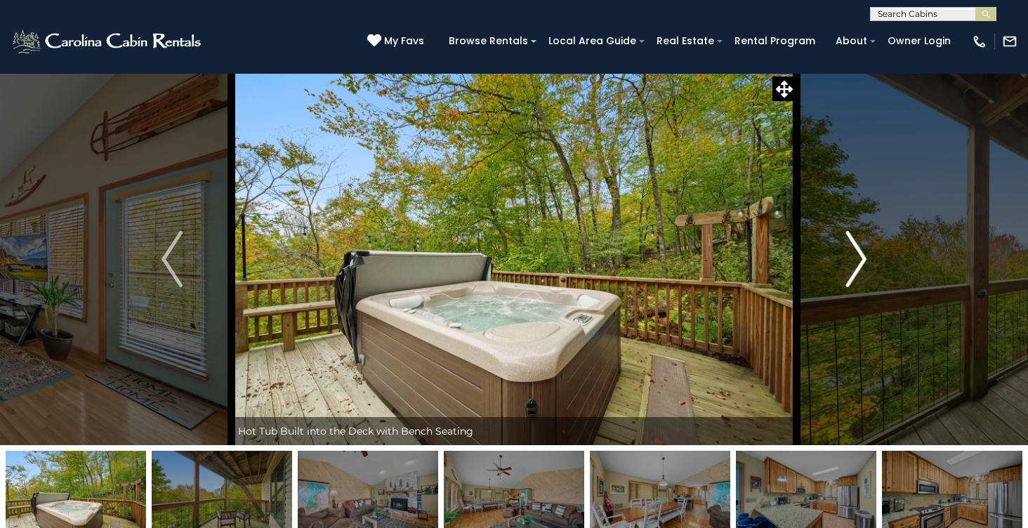
scroll to position [0, 0]
click at [863, 249] on img "Next" at bounding box center [855, 259] width 21 height 56
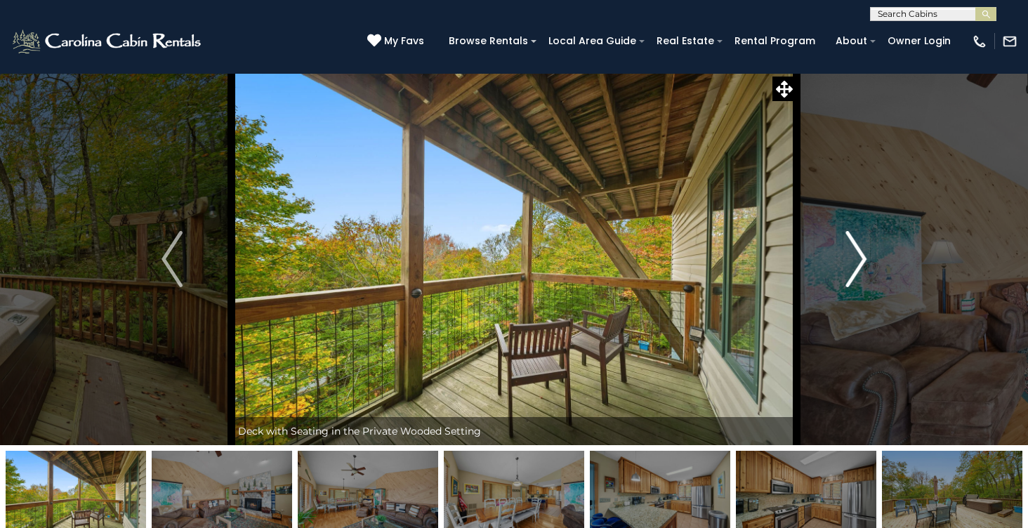
click at [863, 249] on img "Next" at bounding box center [855, 259] width 21 height 56
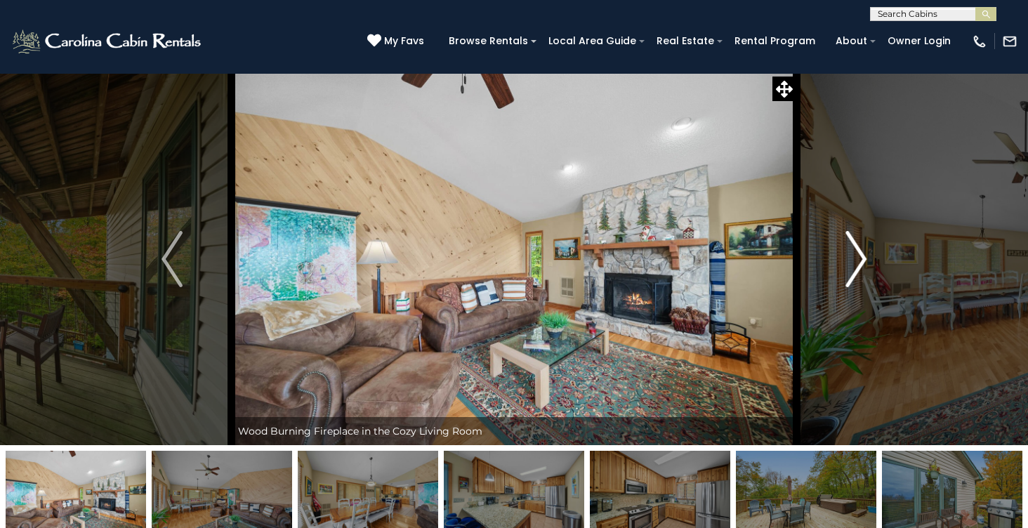
click at [863, 249] on img "Next" at bounding box center [855, 259] width 21 height 56
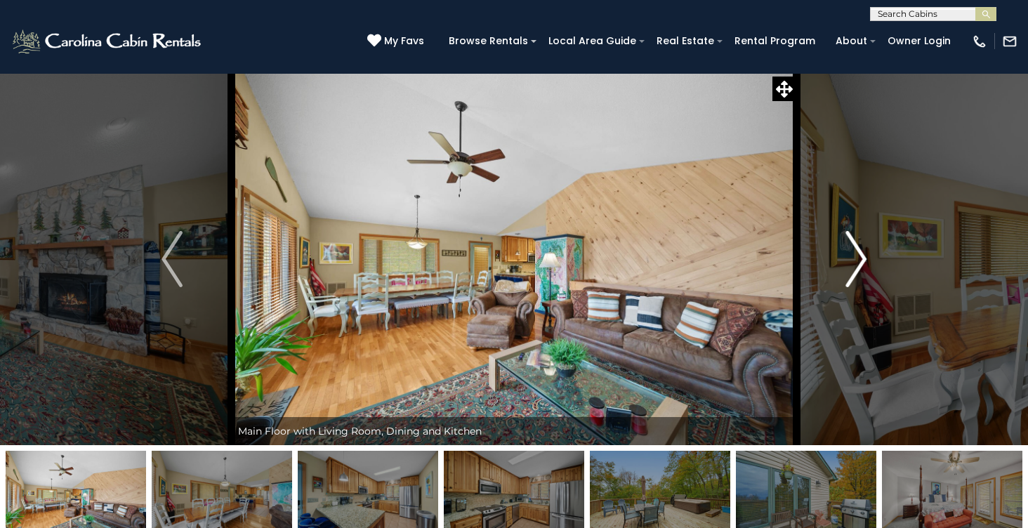
click at [863, 249] on img "Next" at bounding box center [855, 259] width 21 height 56
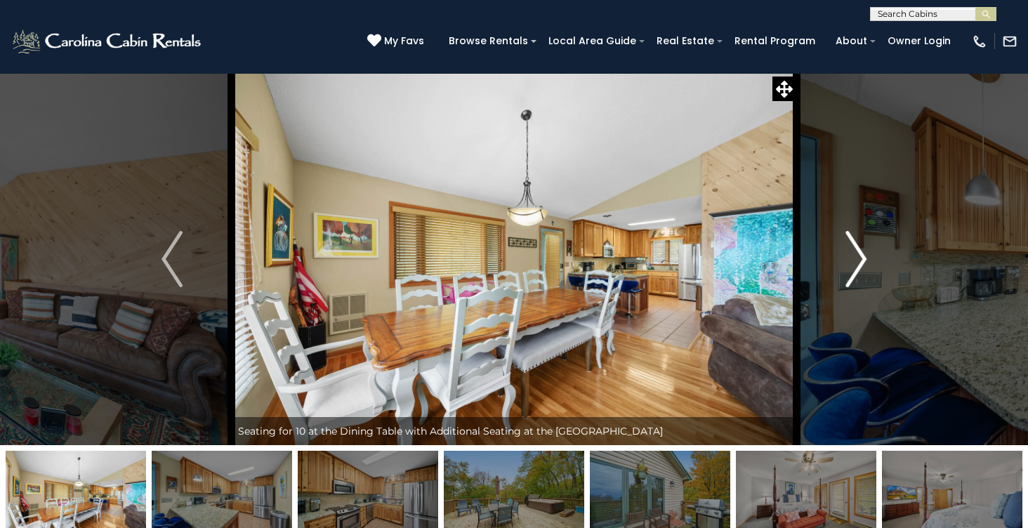
click at [863, 249] on img "Next" at bounding box center [855, 259] width 21 height 56
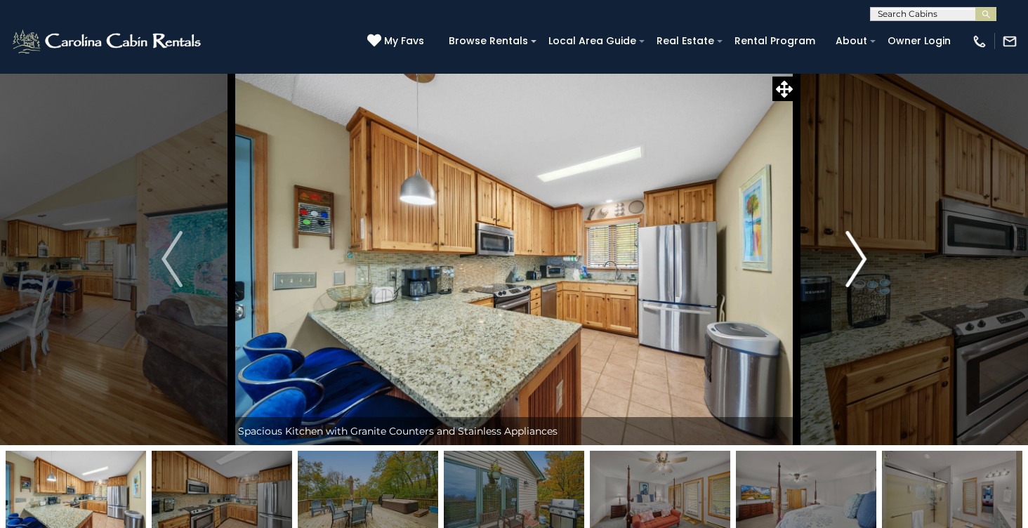
click at [863, 249] on img "Next" at bounding box center [855, 259] width 21 height 56
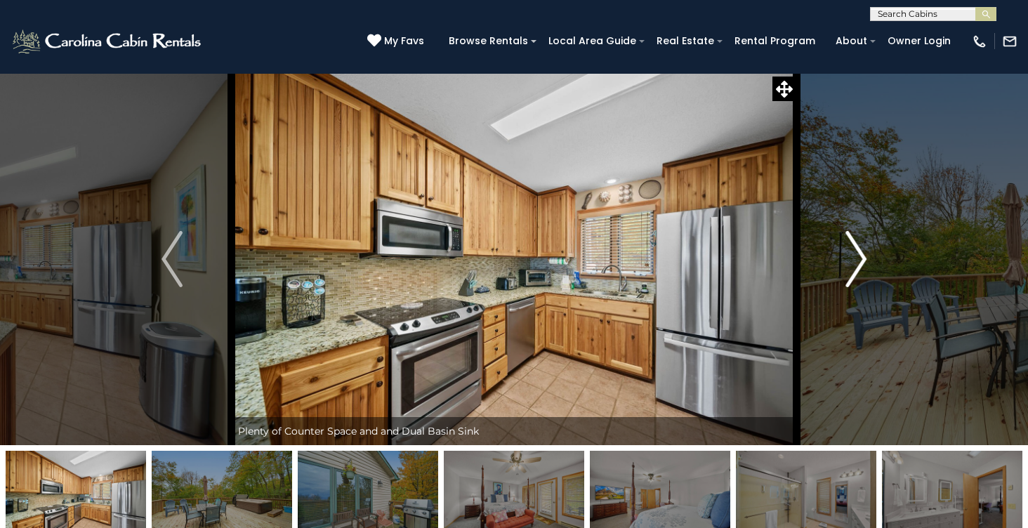
click at [864, 249] on img "Next" at bounding box center [855, 259] width 21 height 56
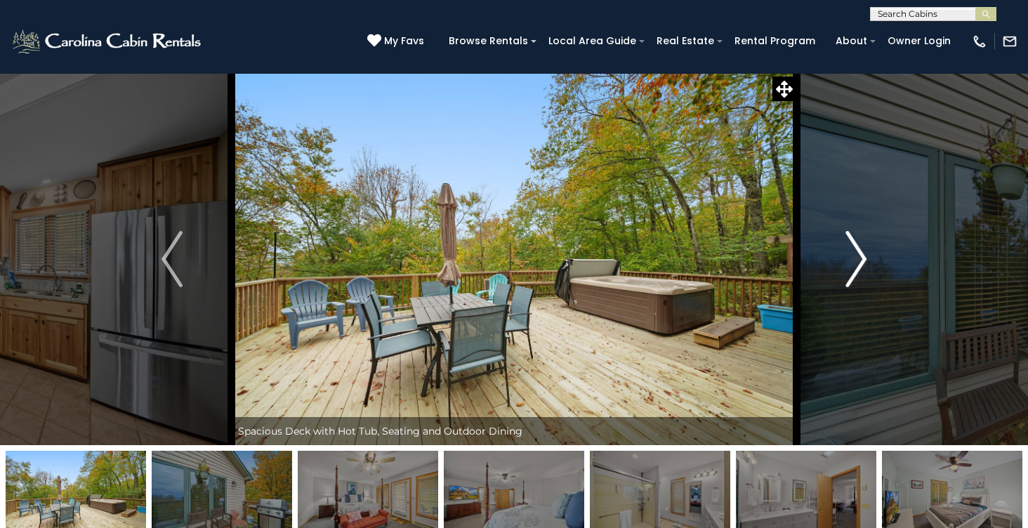
click at [864, 249] on img "Next" at bounding box center [855, 259] width 21 height 56
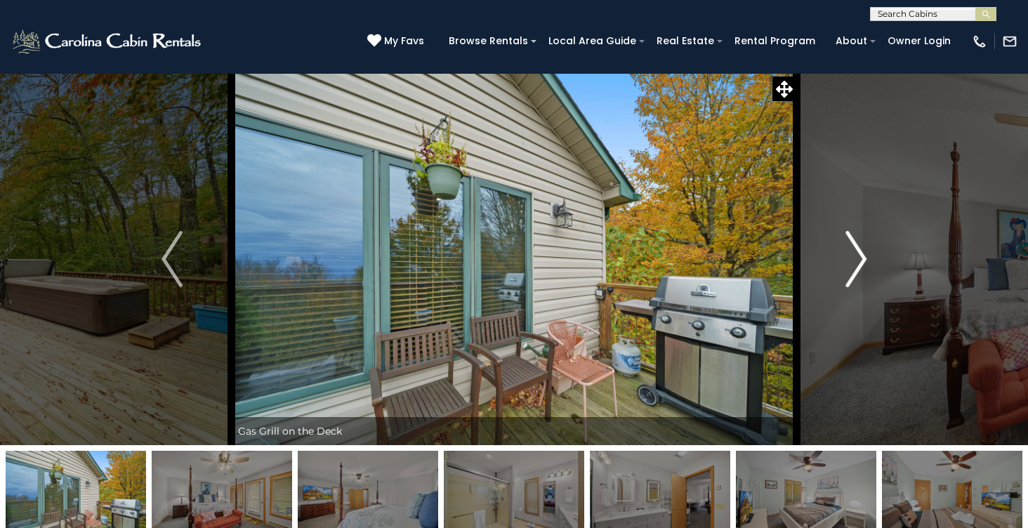
click at [865, 250] on img "Next" at bounding box center [855, 259] width 21 height 56
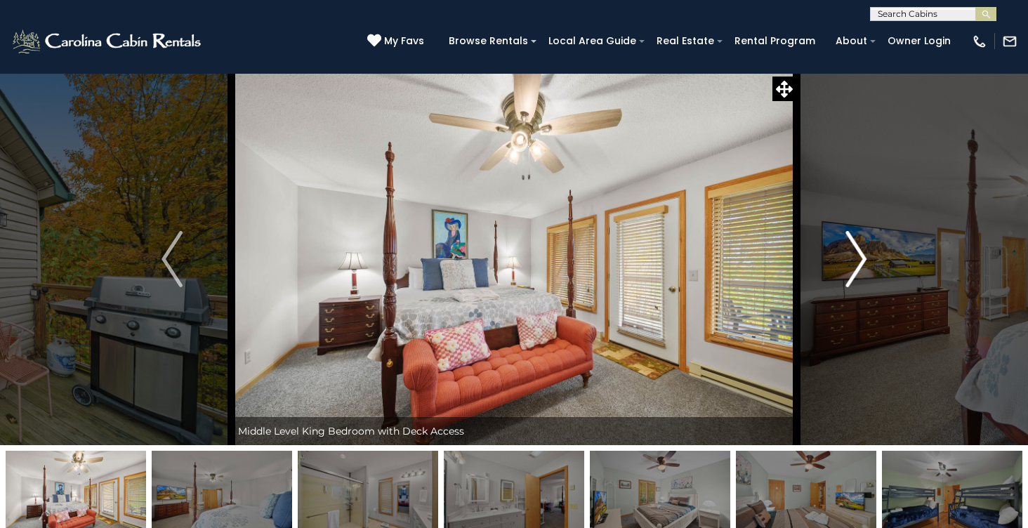
click at [865, 250] on img "Next" at bounding box center [855, 259] width 21 height 56
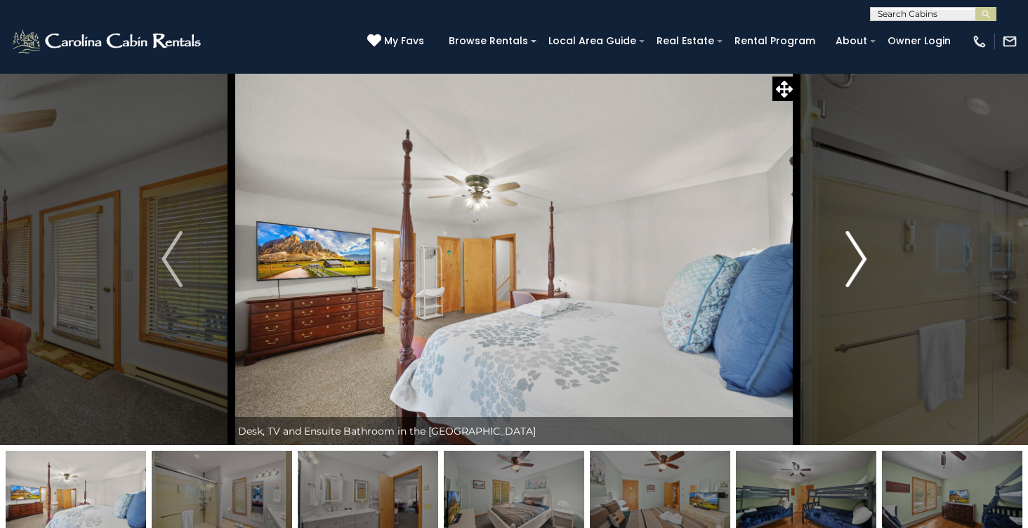
click at [865, 251] on img "Next" at bounding box center [855, 259] width 21 height 56
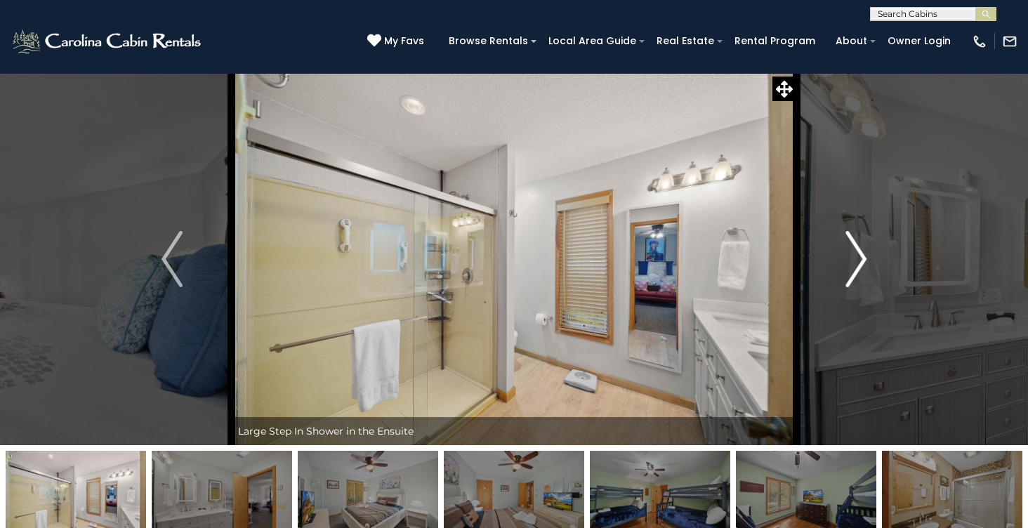
click at [865, 251] on img "Next" at bounding box center [855, 259] width 21 height 56
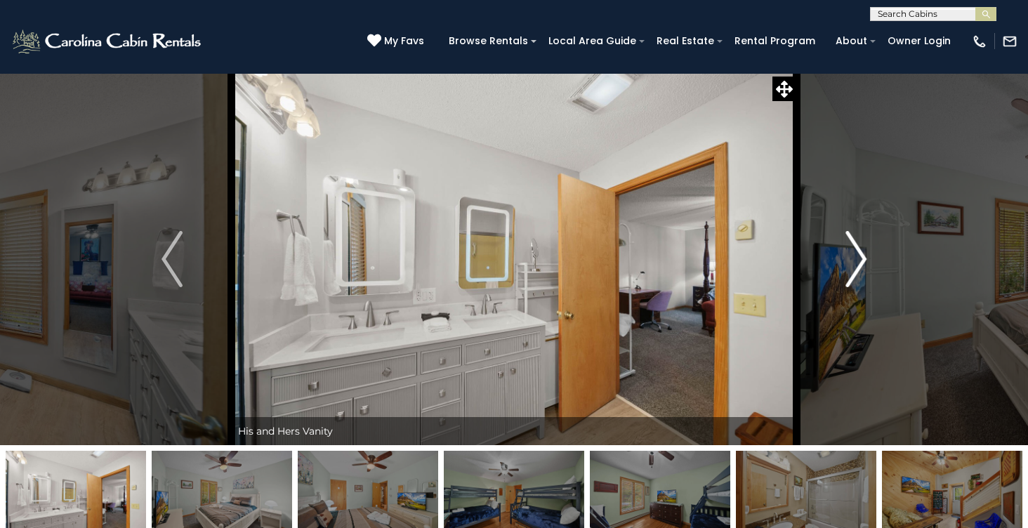
click at [865, 251] on img "Next" at bounding box center [855, 259] width 21 height 56
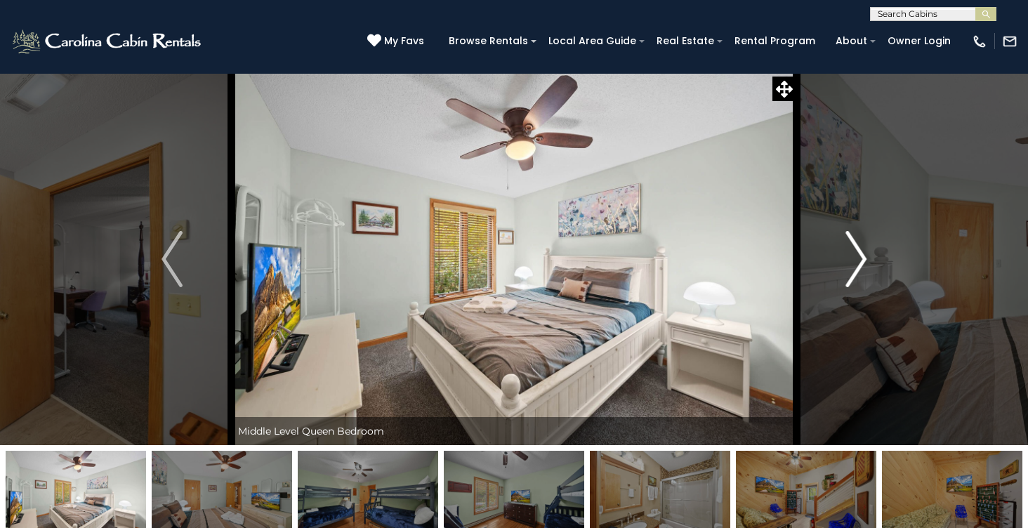
click at [865, 251] on img "Next" at bounding box center [855, 259] width 21 height 56
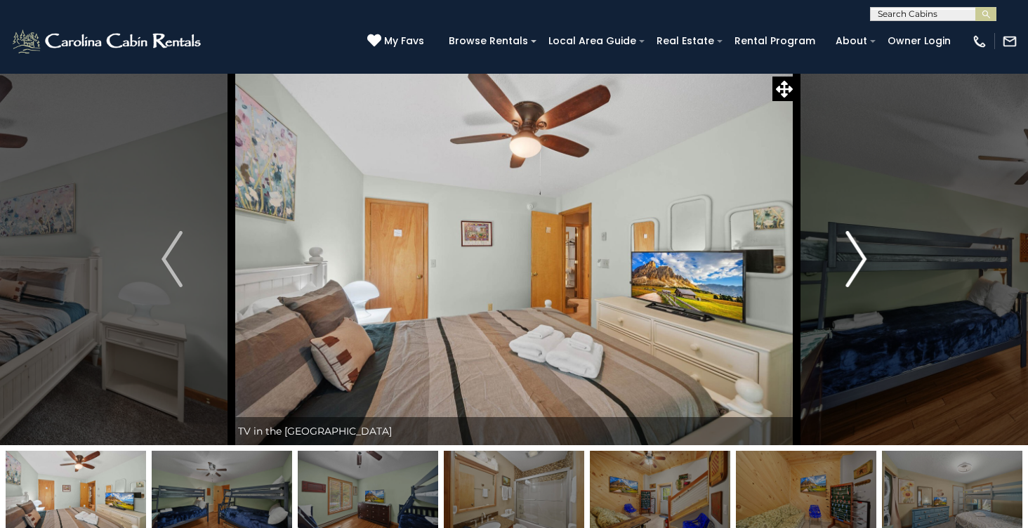
click at [865, 251] on img "Next" at bounding box center [855, 259] width 21 height 56
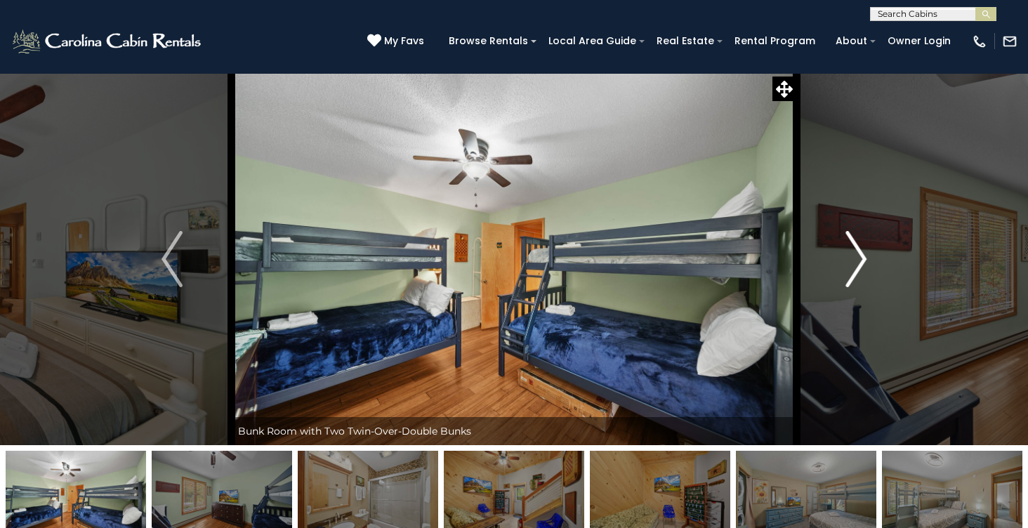
click at [865, 251] on img "Next" at bounding box center [855, 259] width 21 height 56
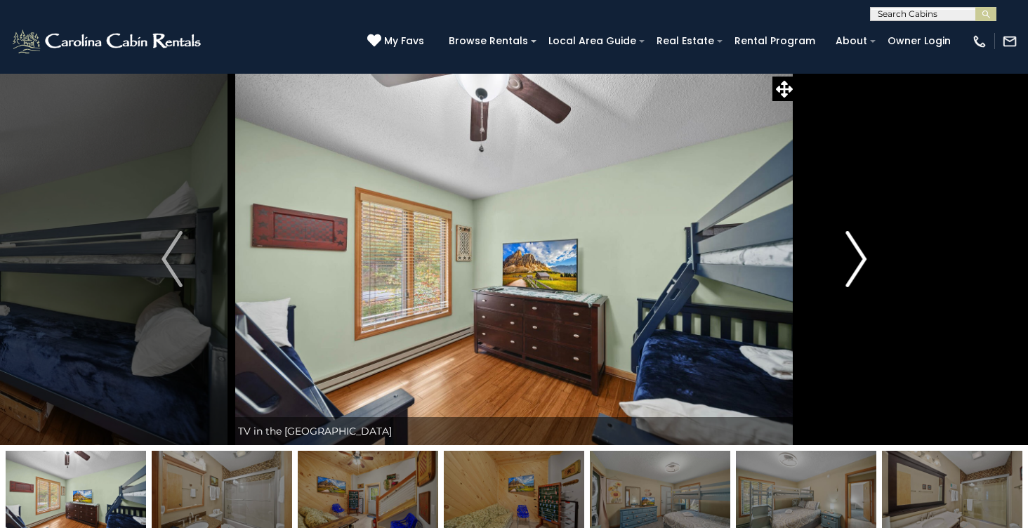
click at [865, 251] on img "Next" at bounding box center [855, 259] width 21 height 56
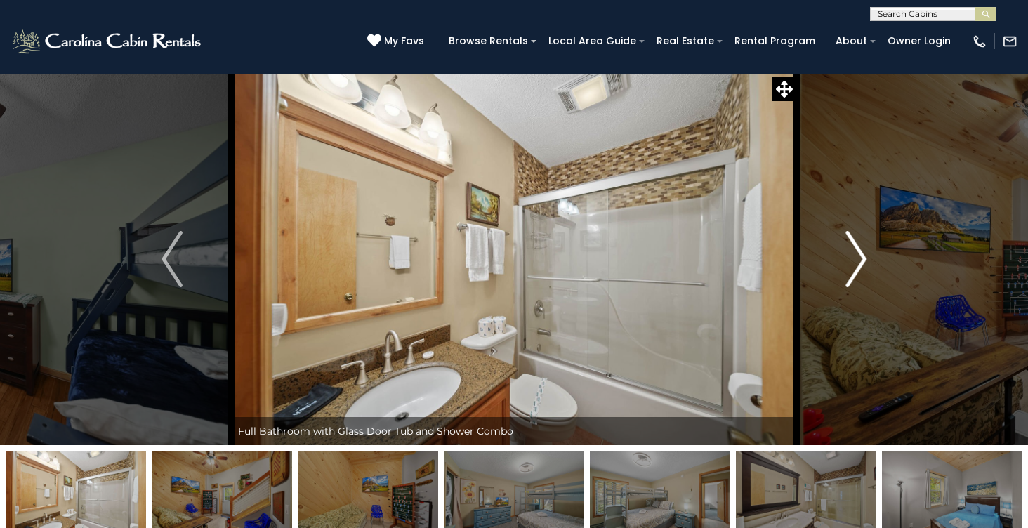
click at [865, 251] on img "Next" at bounding box center [855, 259] width 21 height 56
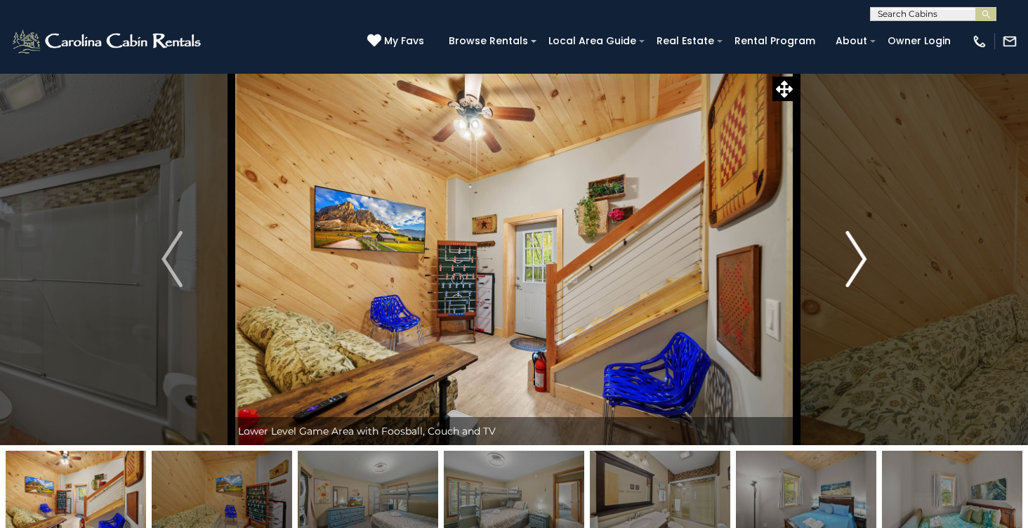
click at [865, 251] on img "Next" at bounding box center [855, 259] width 21 height 56
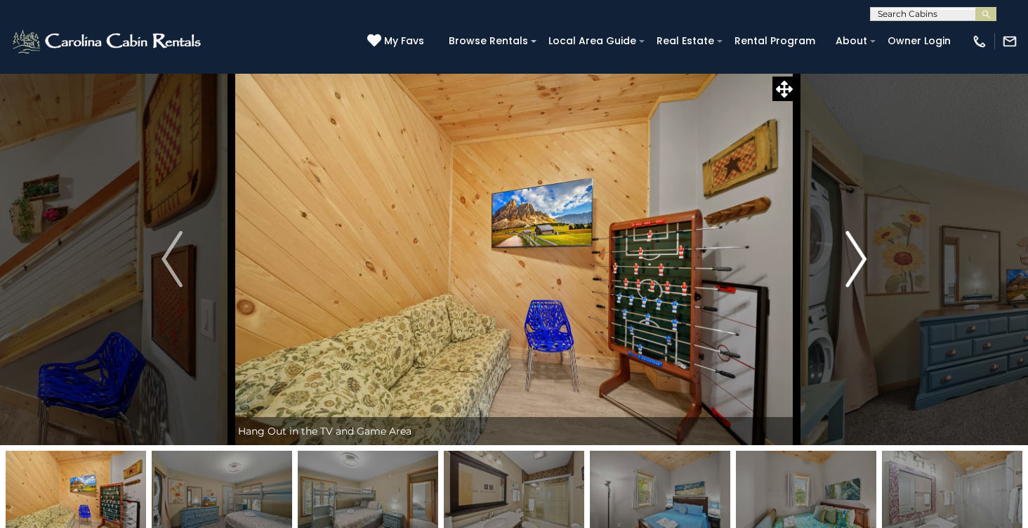
click at [865, 251] on img "Next" at bounding box center [855, 259] width 21 height 56
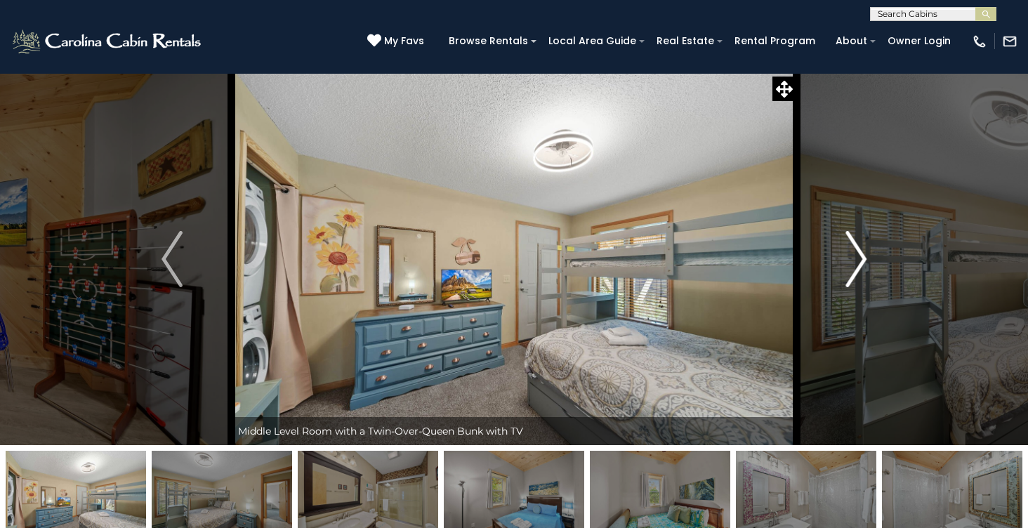
click at [865, 251] on img "Next" at bounding box center [855, 259] width 21 height 56
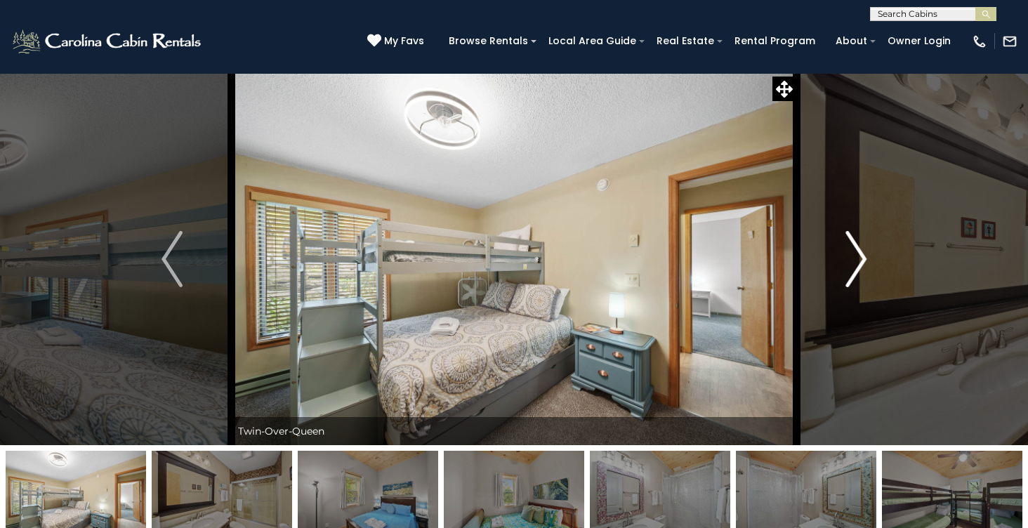
click at [865, 251] on img "Next" at bounding box center [855, 259] width 21 height 56
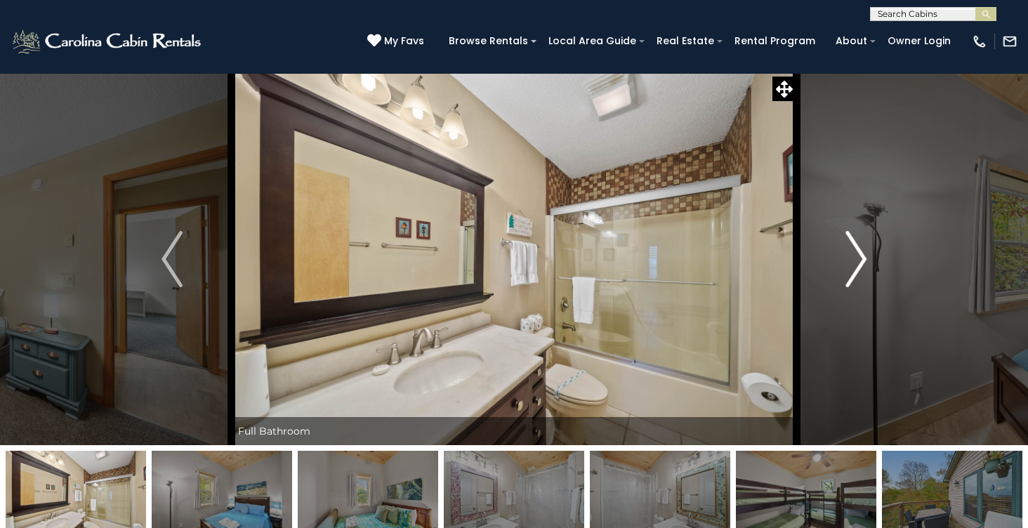
click at [865, 251] on img "Next" at bounding box center [855, 259] width 21 height 56
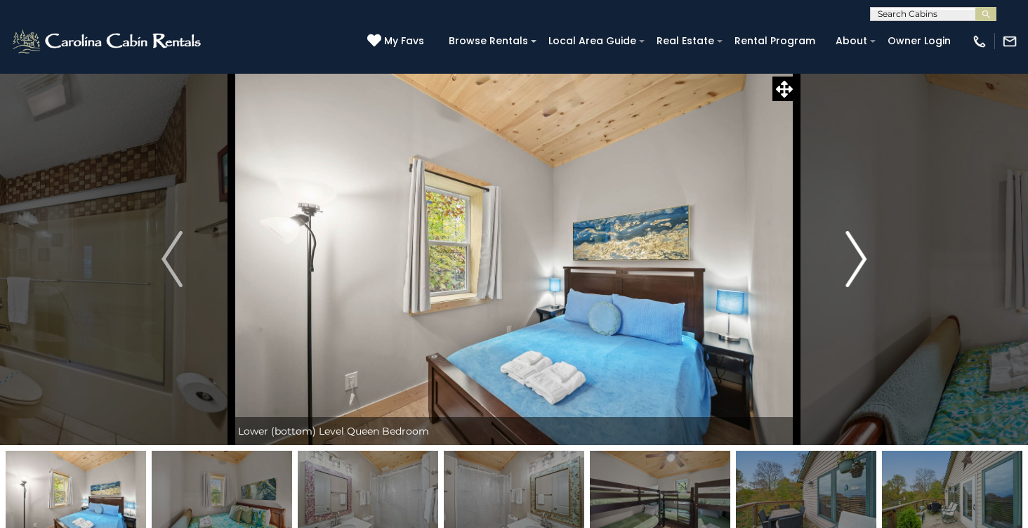
click at [865, 251] on img "Next" at bounding box center [855, 259] width 21 height 56
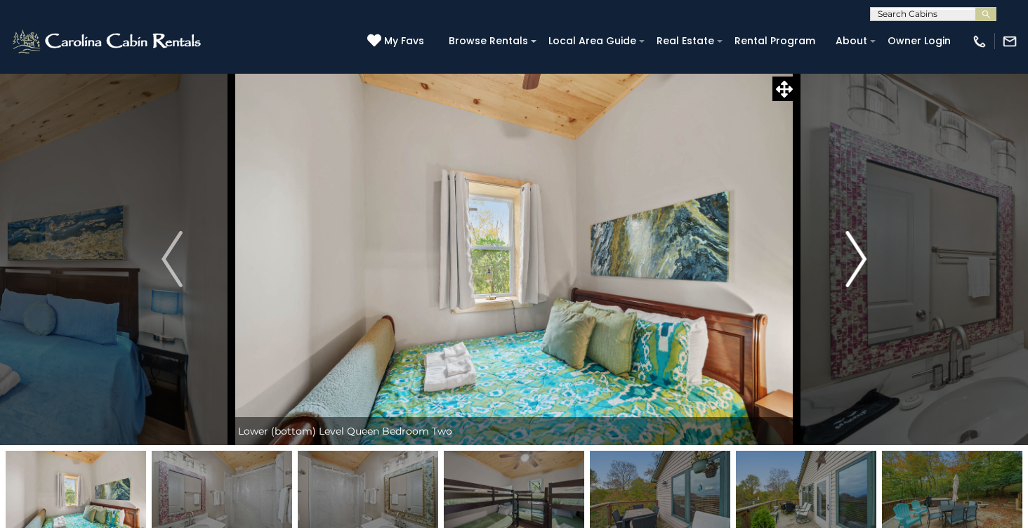
click at [865, 251] on img "Next" at bounding box center [855, 259] width 21 height 56
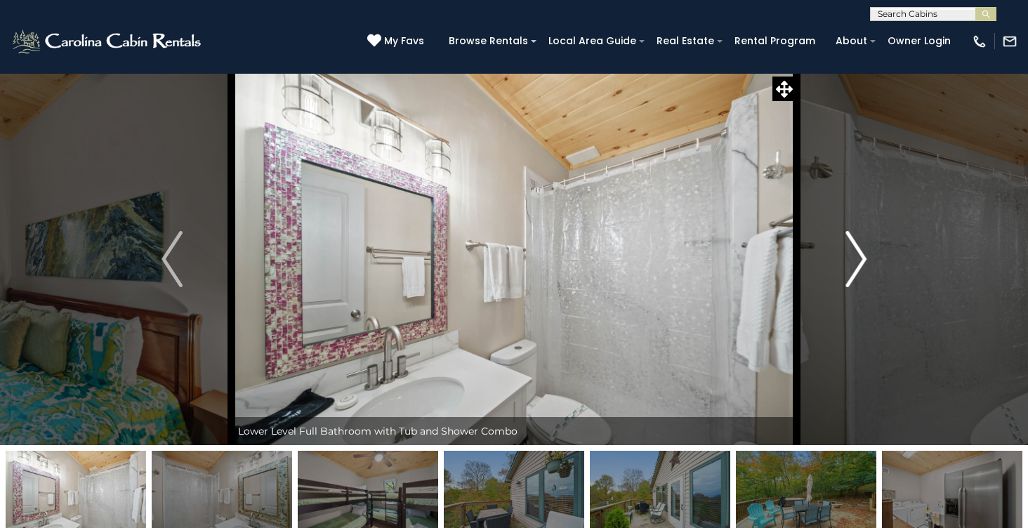
click at [865, 251] on img "Next" at bounding box center [855, 259] width 21 height 56
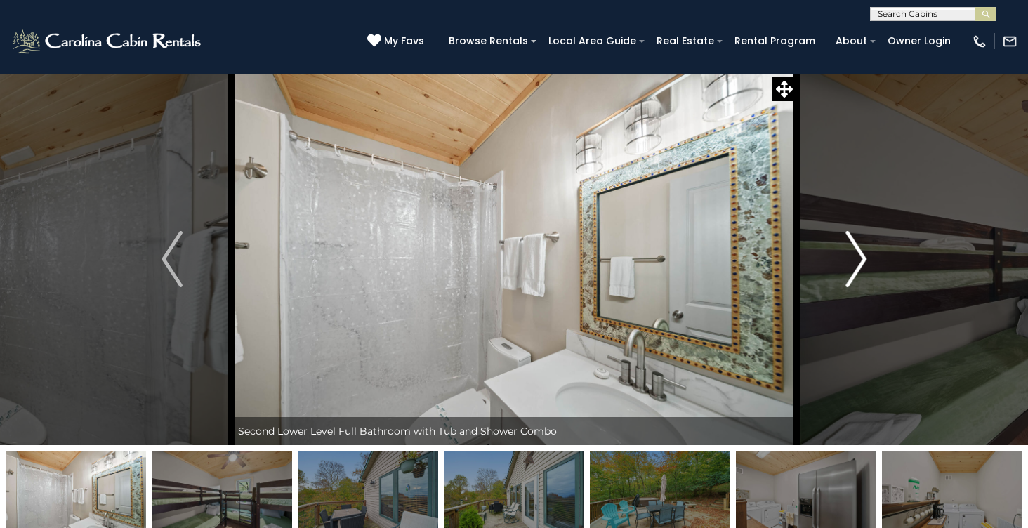
click at [865, 251] on img "Next" at bounding box center [855, 259] width 21 height 56
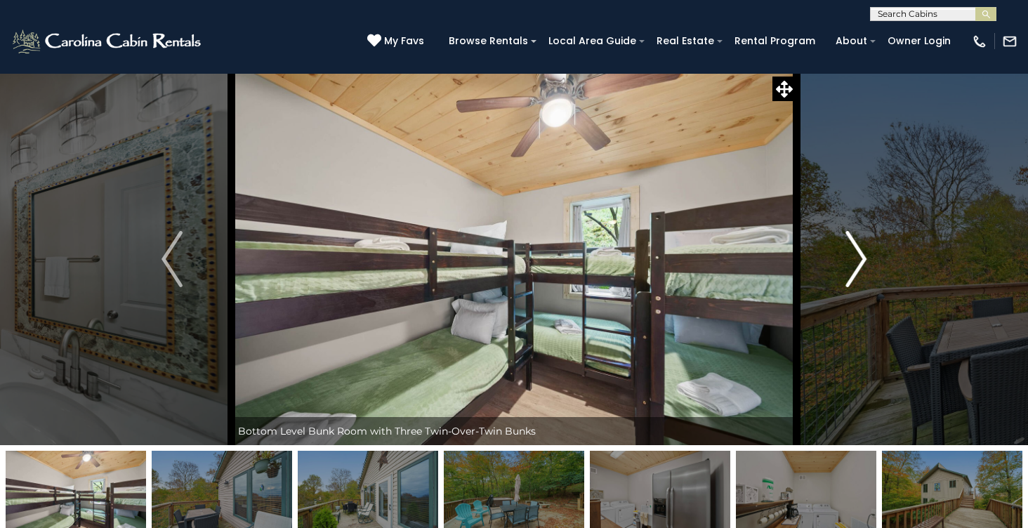
click at [865, 251] on img "Next" at bounding box center [855, 259] width 21 height 56
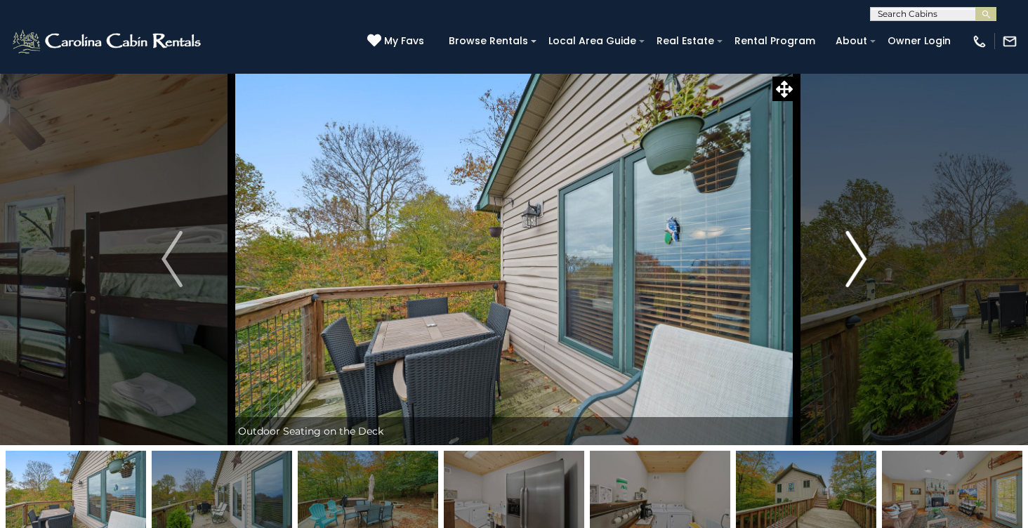
click at [865, 251] on img "Next" at bounding box center [855, 259] width 21 height 56
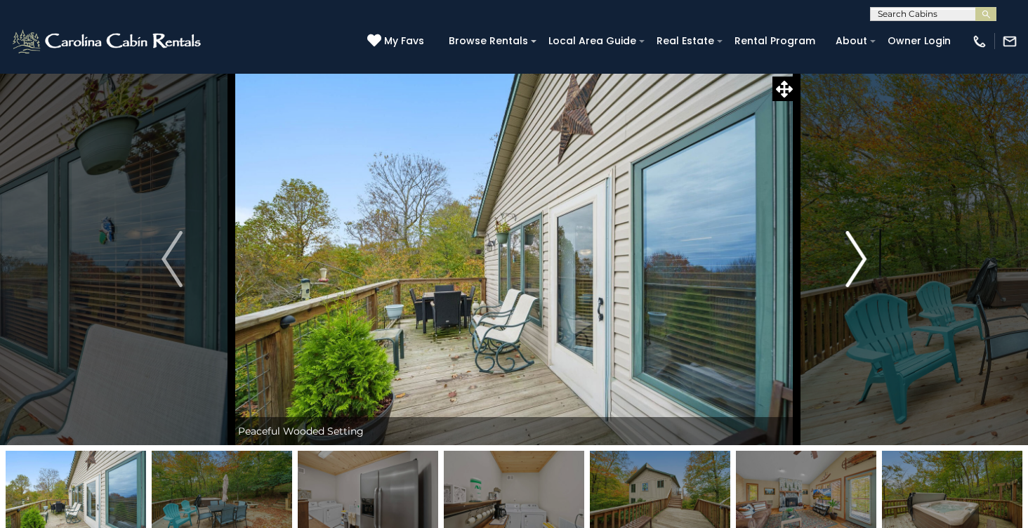
click at [865, 251] on img "Next" at bounding box center [855, 259] width 21 height 56
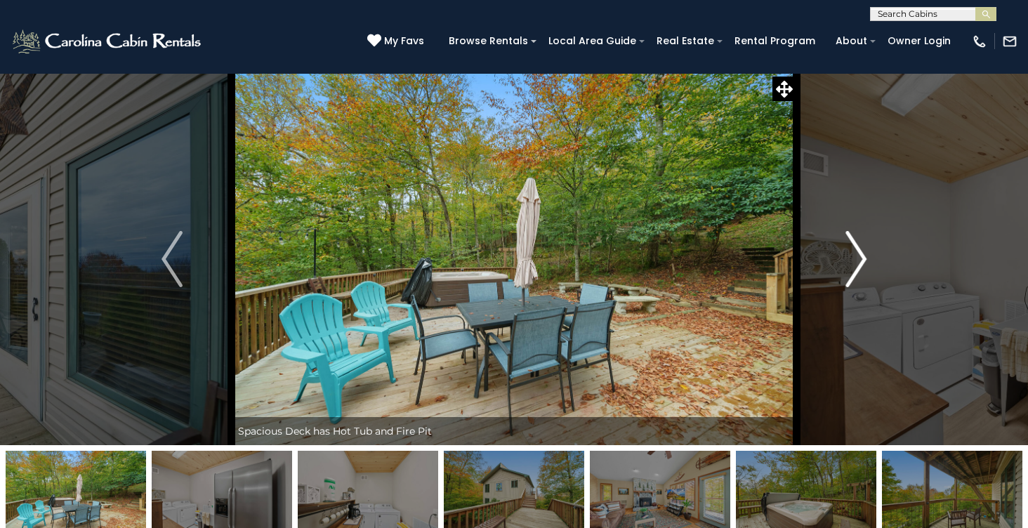
click at [865, 251] on img "Next" at bounding box center [855, 259] width 21 height 56
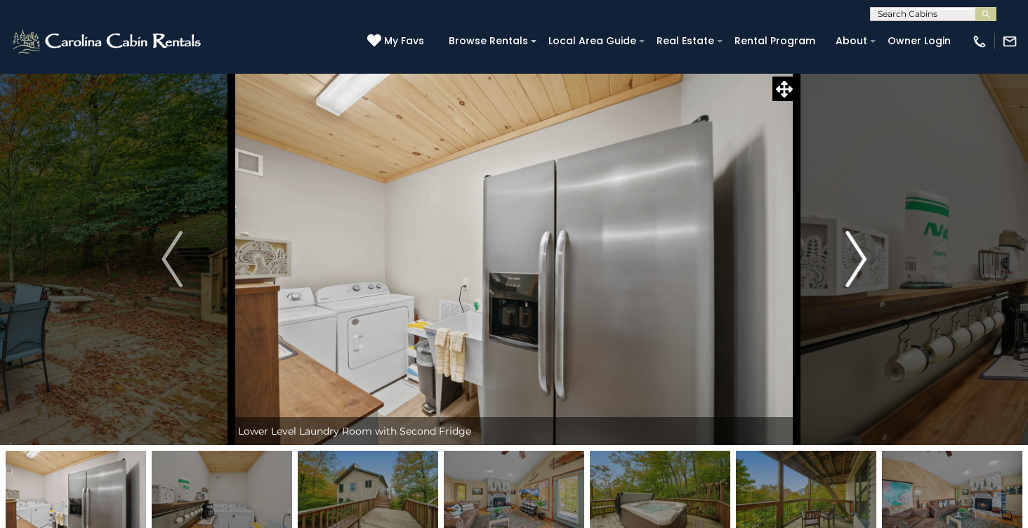
click at [865, 251] on img "Next" at bounding box center [855, 259] width 21 height 56
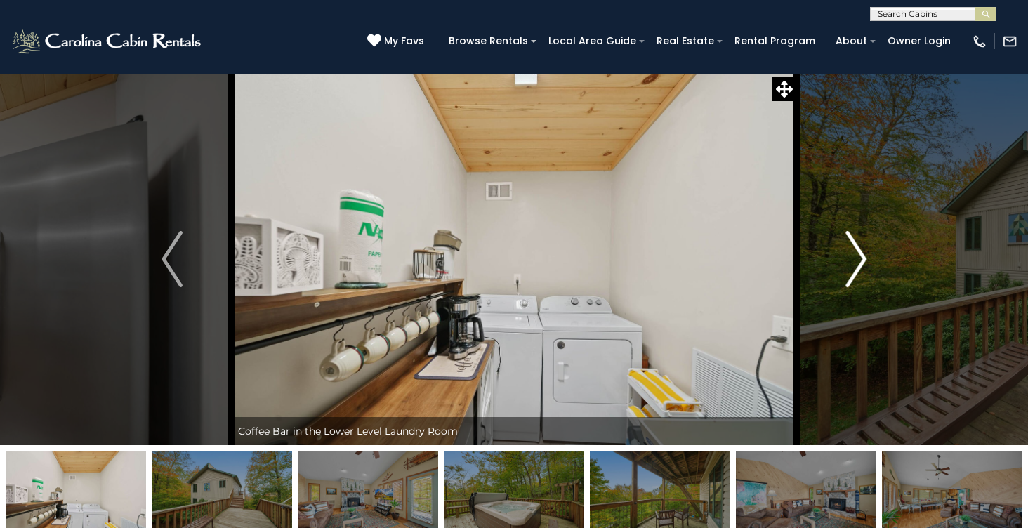
click at [865, 251] on img "Next" at bounding box center [855, 259] width 21 height 56
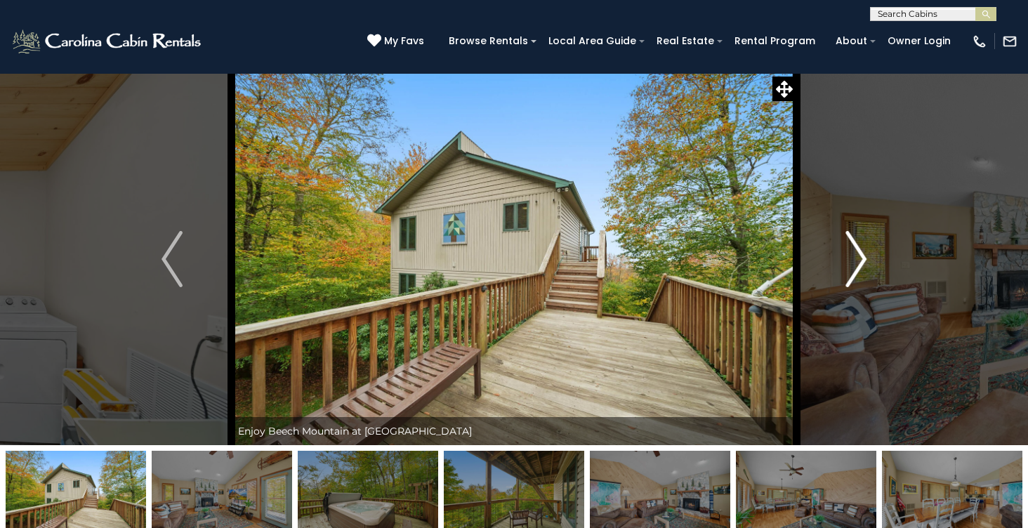
click at [865, 251] on img "Next" at bounding box center [855, 259] width 21 height 56
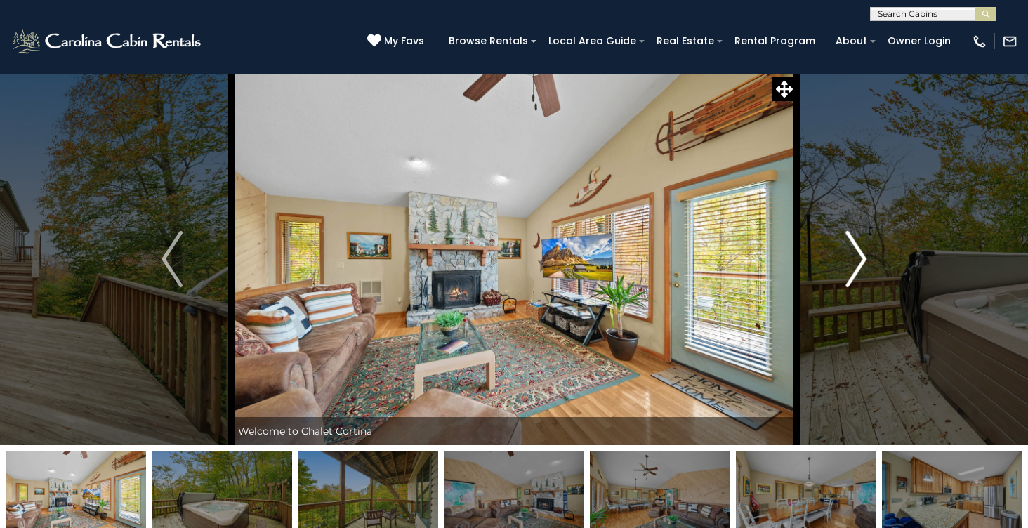
click at [865, 251] on img "Next" at bounding box center [855, 259] width 21 height 56
